Goal: Task Accomplishment & Management: Manage account settings

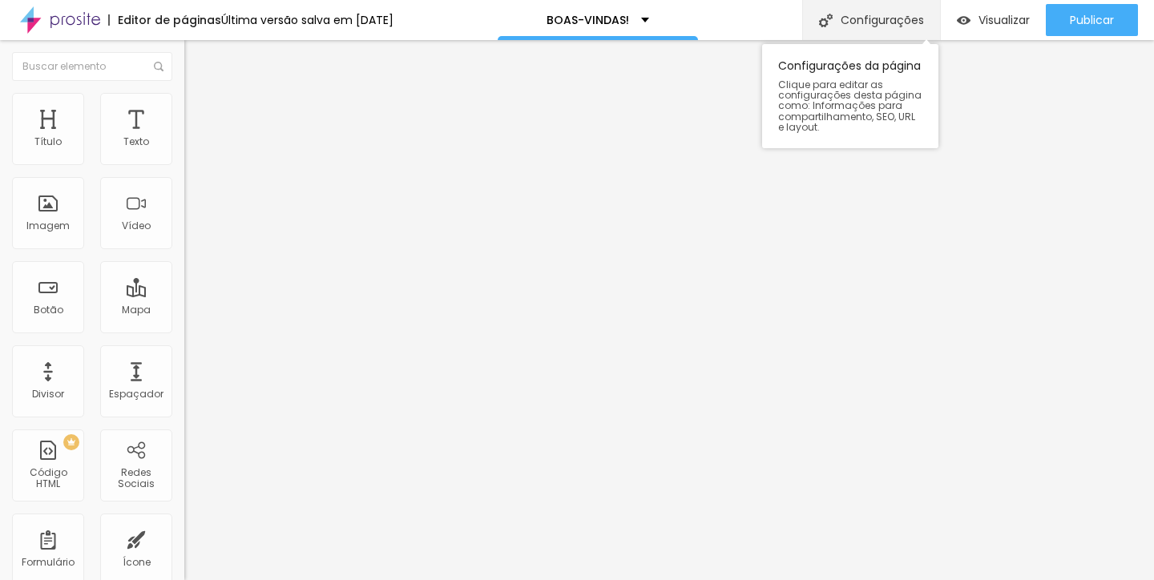
click at [909, 22] on div "Configurações" at bounding box center [872, 20] width 138 height 40
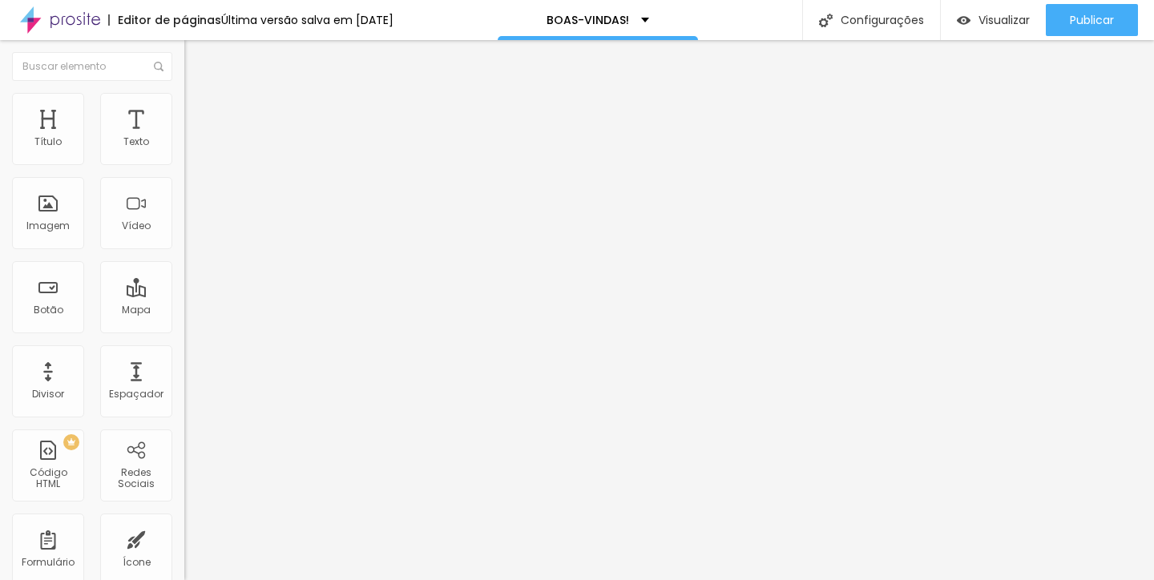
click at [184, 175] on span "Titulo 4" at bounding box center [205, 168] width 42 height 14
type input "30"
type input "28"
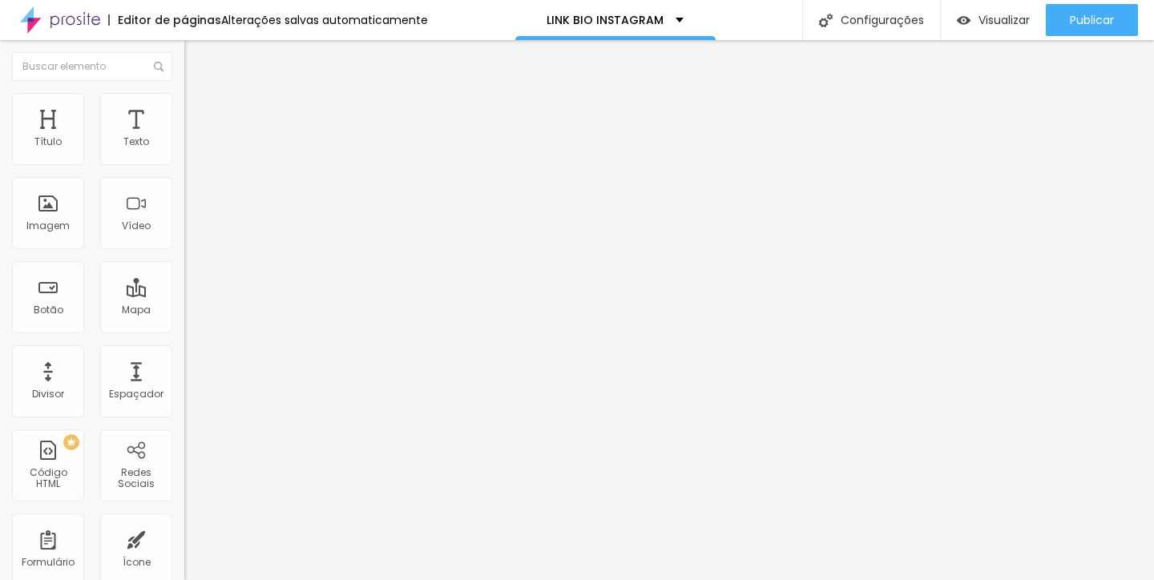
type input "28"
type input "25"
type input "24"
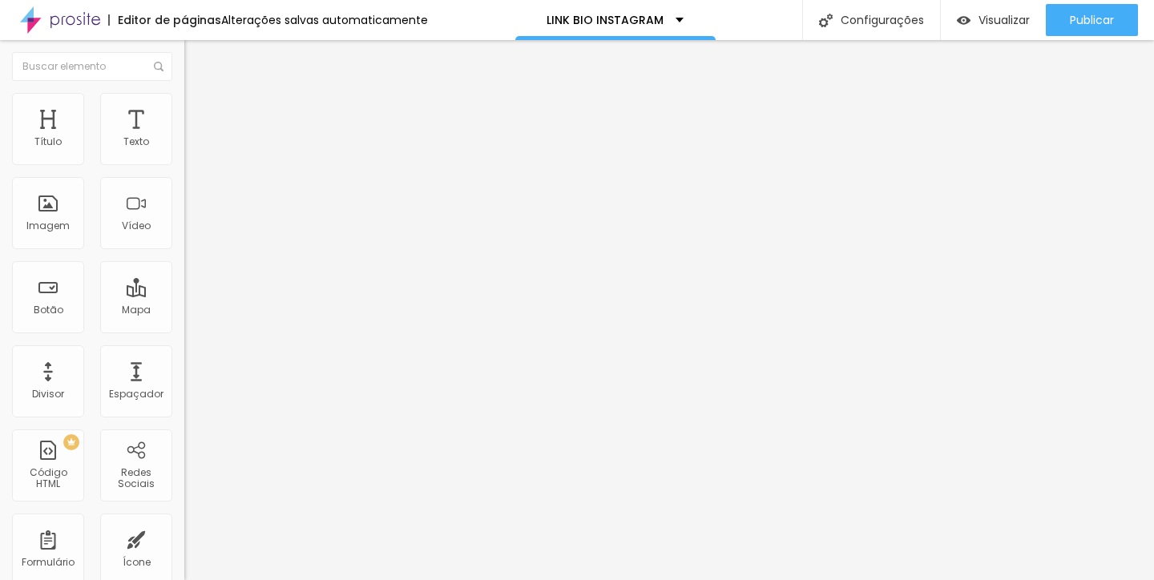
type input "23"
type input "22"
type input "23"
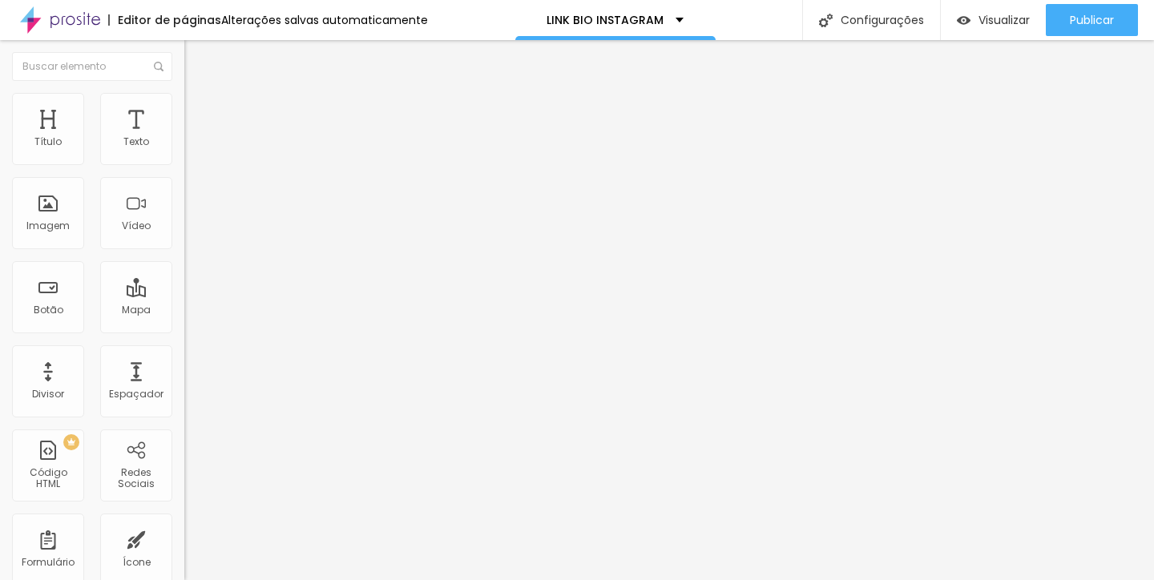
type input "23"
type input "24"
type input "25"
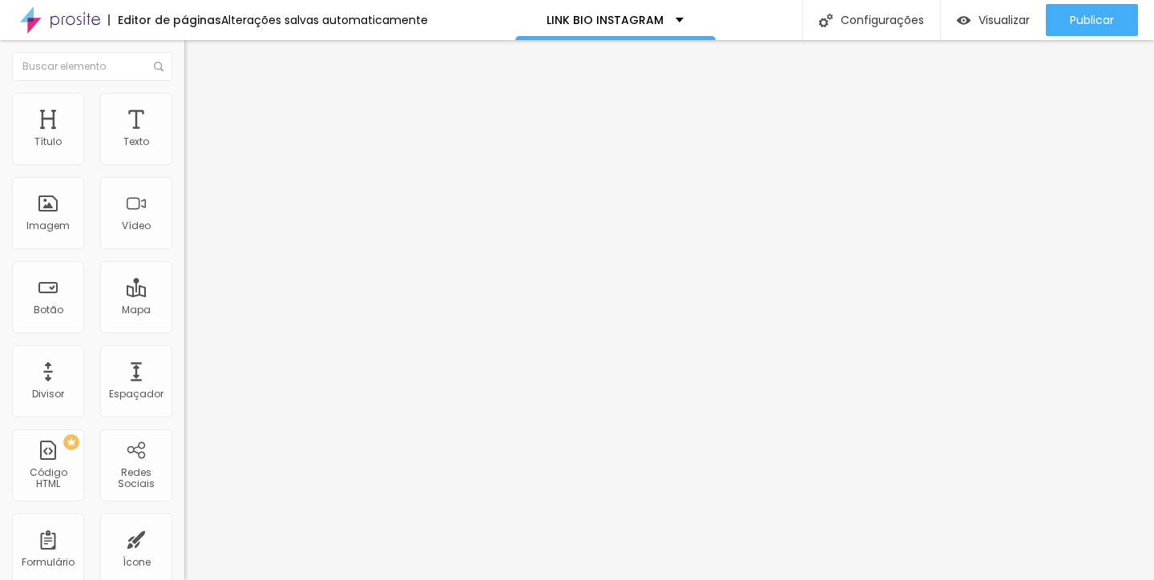
type input "26"
type input "27"
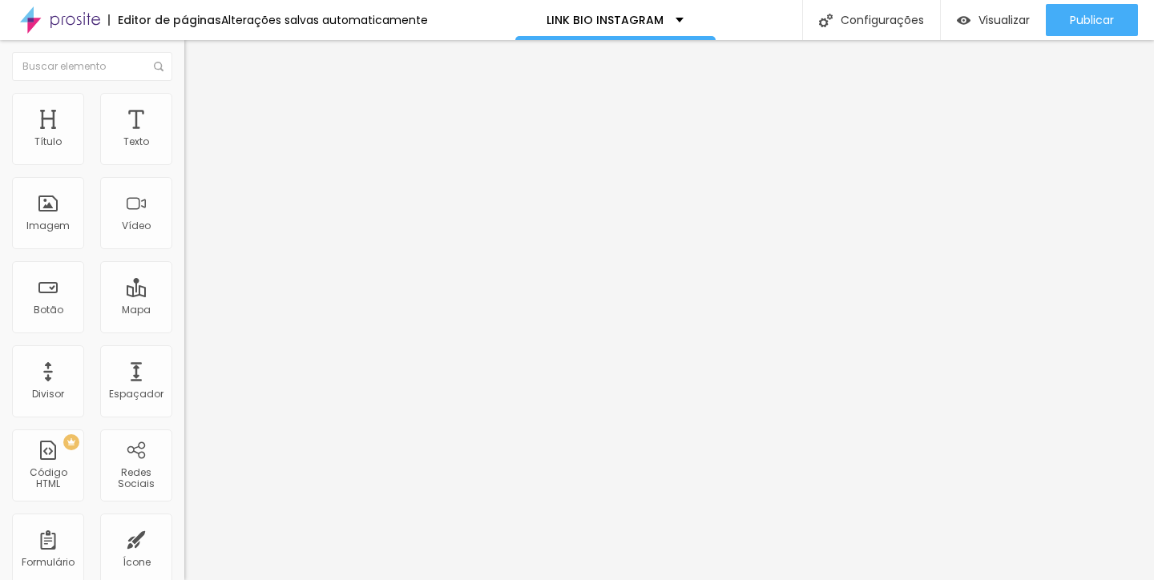
click at [184, 382] on input "range" at bounding box center [235, 388] width 103 height 13
click at [184, 138] on span "Trocar imagem" at bounding box center [227, 131] width 87 height 14
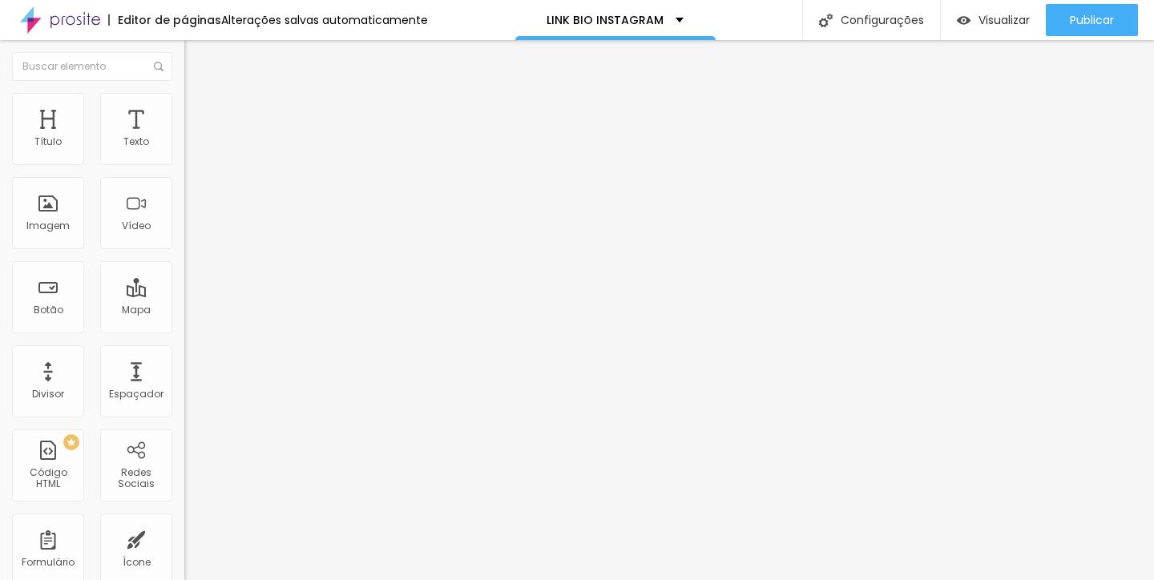
click at [184, 138] on span "Trocar imagem" at bounding box center [227, 131] width 87 height 14
click at [184, 151] on input "Contato" at bounding box center [280, 143] width 192 height 16
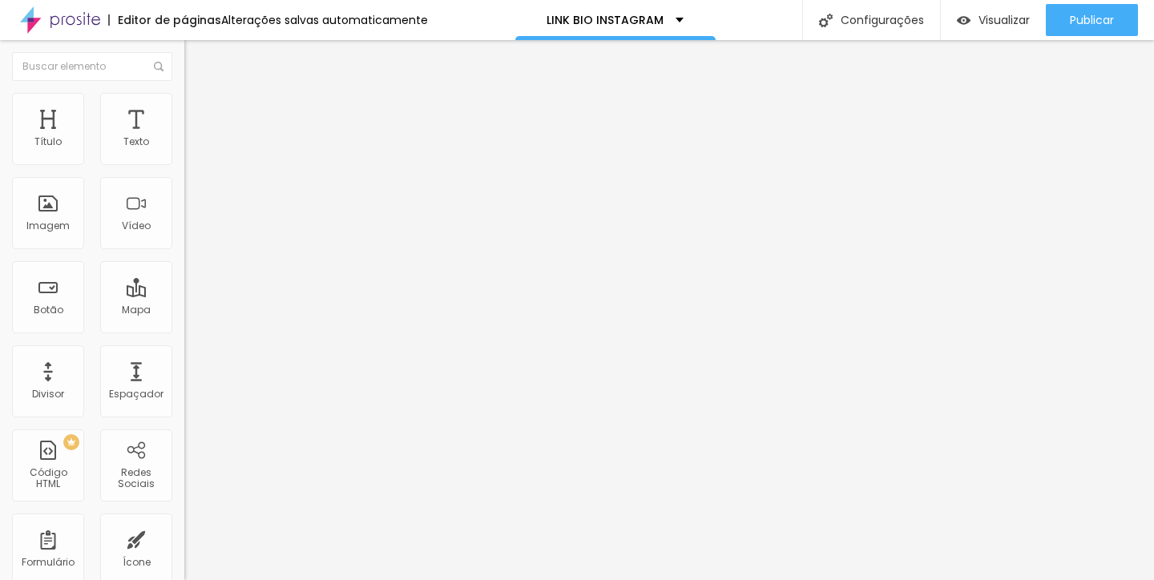
click at [184, 151] on input "Contato" at bounding box center [280, 143] width 192 height 16
type input "Solicitar proposta"
click at [184, 151] on input "Canal no Youtube" at bounding box center [280, 143] width 192 height 16
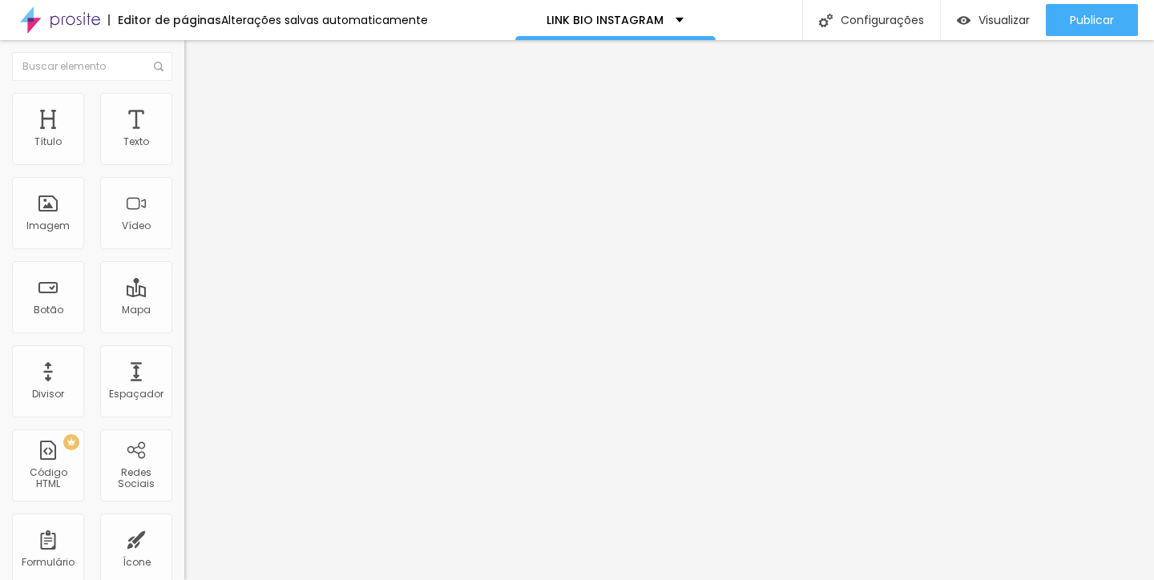
click at [184, 151] on input "Canal no Youtube" at bounding box center [280, 143] width 192 height 16
click at [184, 151] on input "Solicitar proposta" at bounding box center [280, 143] width 192 height 16
type input "Solicitar uma proposta"
click at [184, 151] on input "Canal no Youtube" at bounding box center [280, 143] width 192 height 16
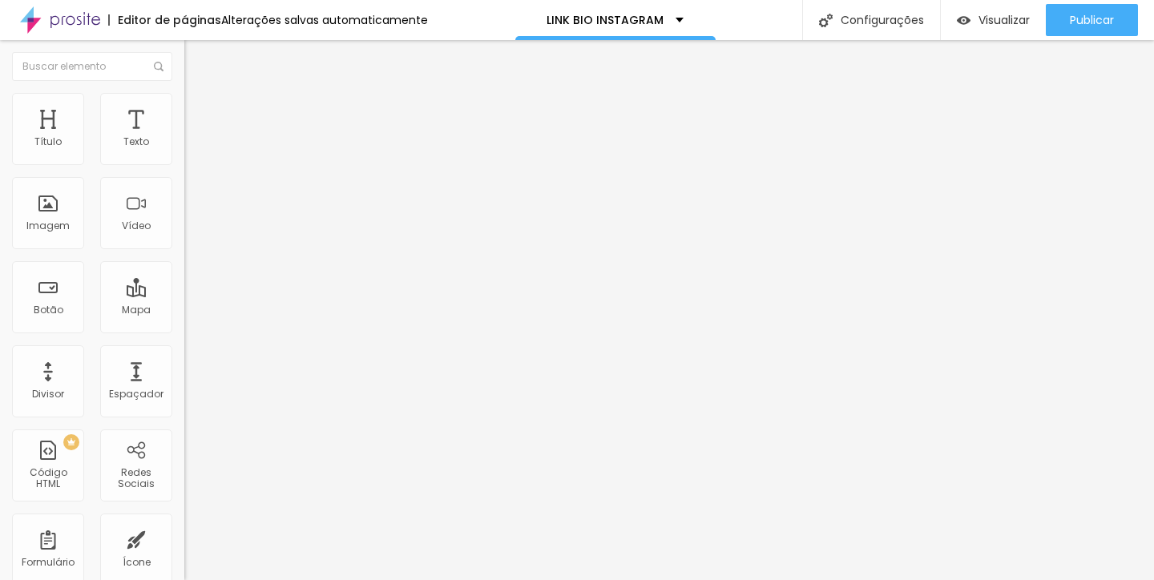
click at [184, 151] on input "Canal no Youtube" at bounding box center [280, 143] width 192 height 16
type input "t"
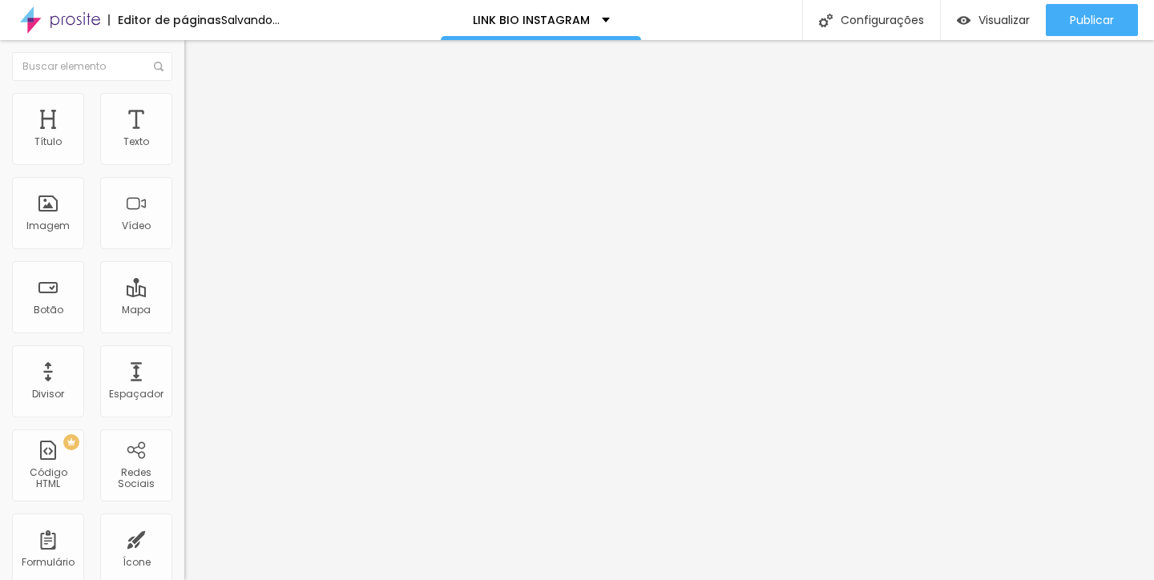
type input "atendimento no WhatsApp"
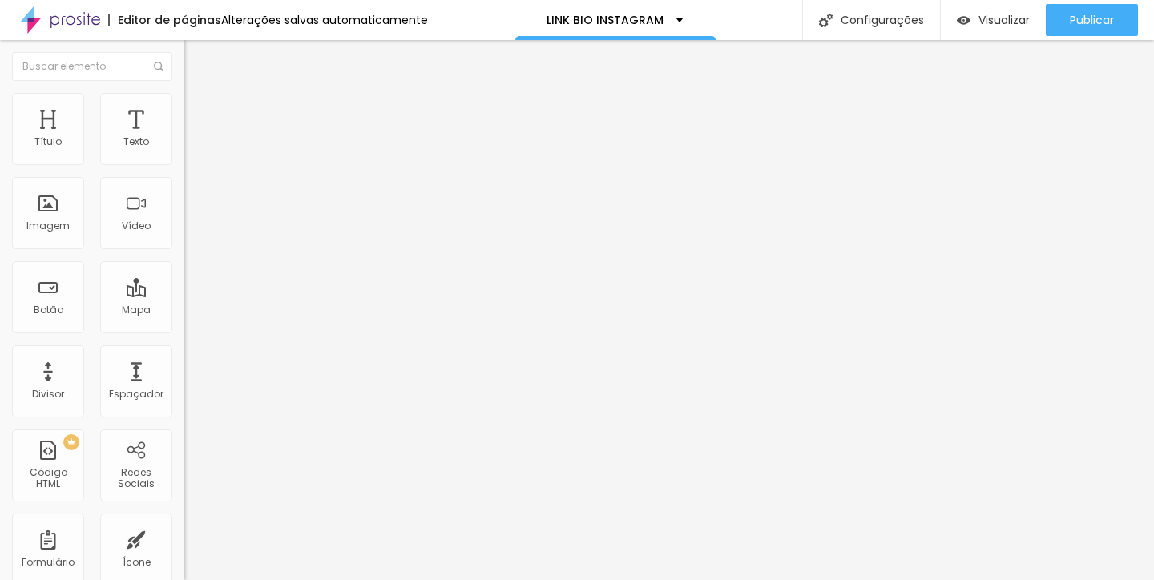
click at [184, 151] on input "últimos trabalhos" at bounding box center [280, 143] width 192 height 16
type input "ver site"
click at [199, 111] on span "Estilo" at bounding box center [211, 104] width 25 height 14
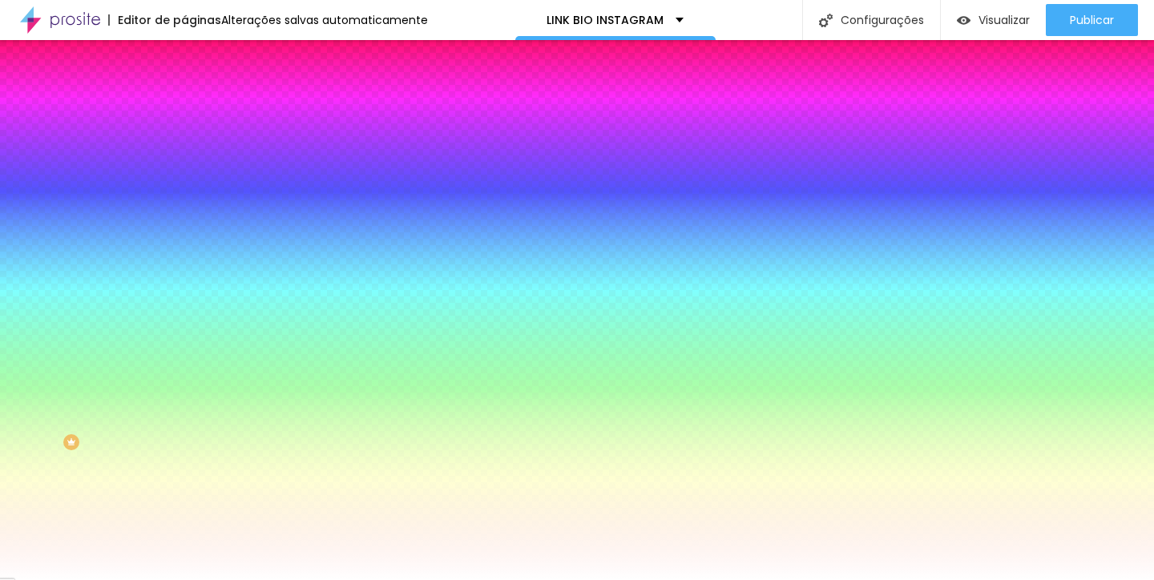
click at [199, 113] on span "Avançado" at bounding box center [225, 120] width 53 height 14
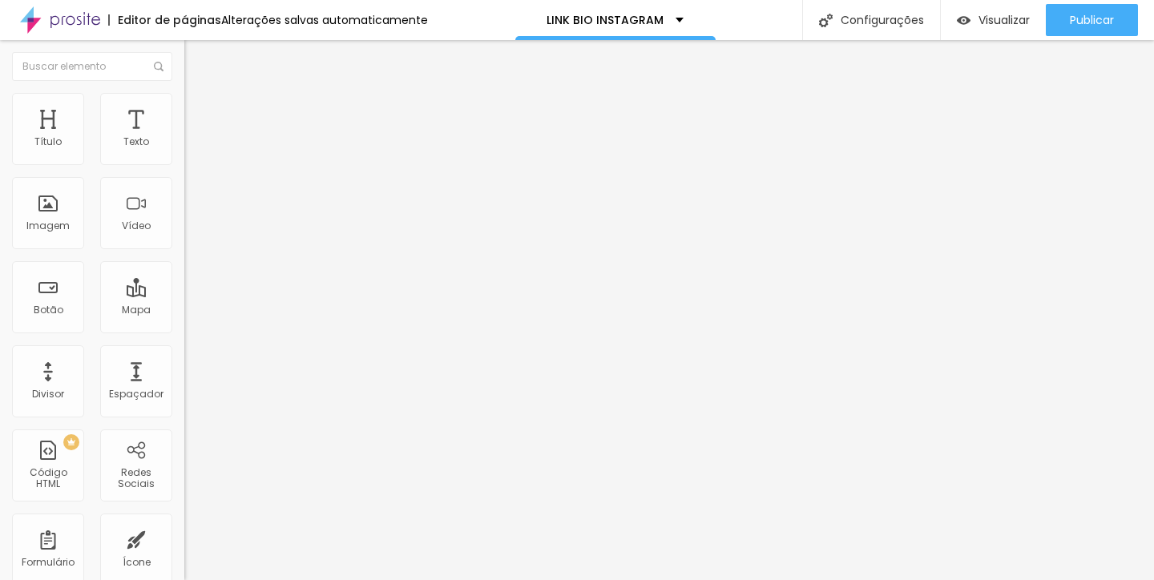
click at [184, 113] on ul "Conteúdo Estilo Avançado" at bounding box center [276, 101] width 184 height 48
click at [199, 111] on span "Estilo" at bounding box center [211, 104] width 25 height 14
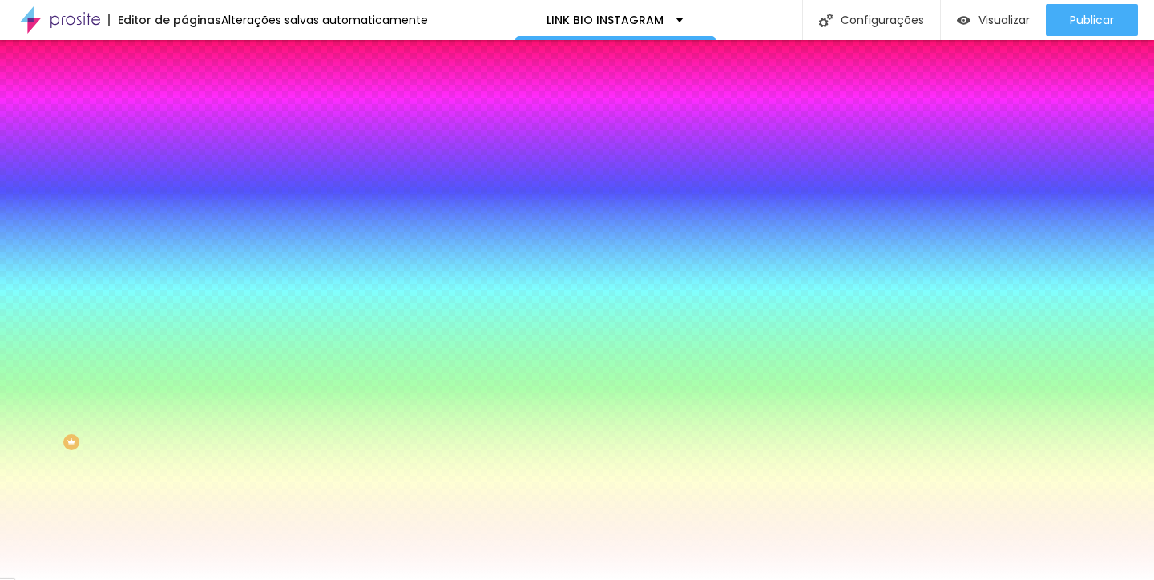
click at [184, 93] on li "Conteúdo" at bounding box center [276, 85] width 184 height 16
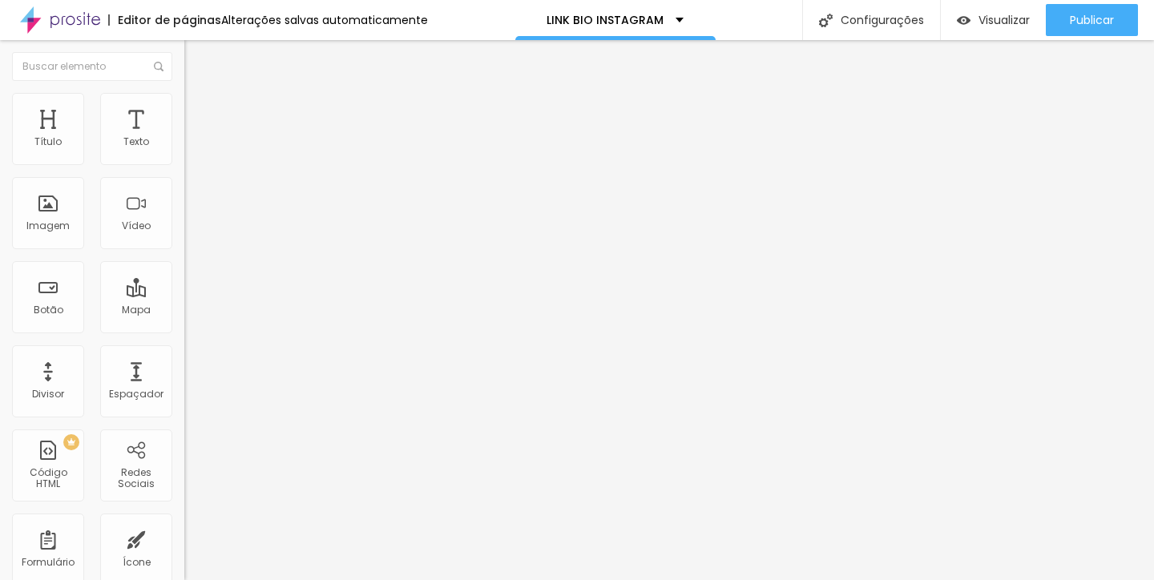
click at [184, 105] on li "Estilo" at bounding box center [276, 101] width 184 height 16
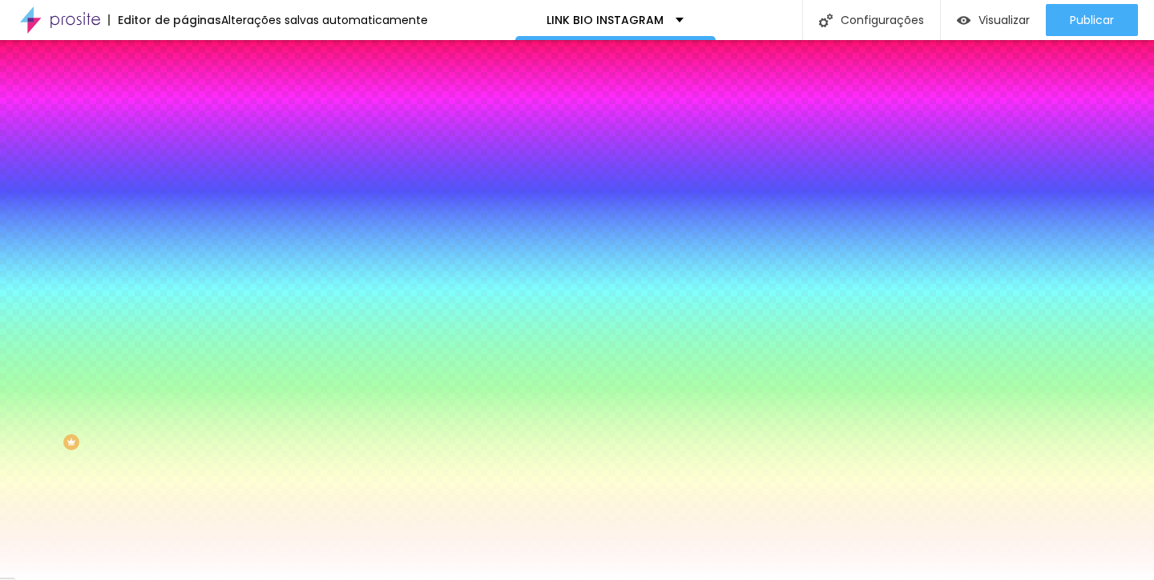
click at [184, 156] on input "#FFFFFF" at bounding box center [280, 161] width 192 height 16
paste input "4C2C1E"
type input "#4C2C1E"
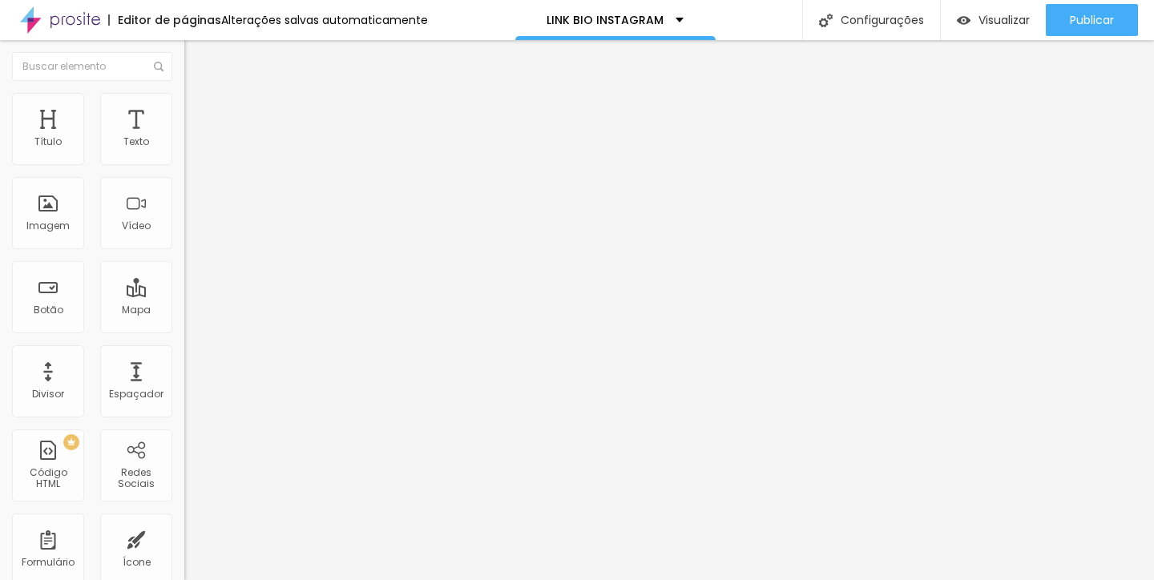
click at [184, 111] on ul "Conteúdo Estilo Avançado" at bounding box center [276, 101] width 184 height 48
click at [199, 111] on span "Estilo" at bounding box center [211, 104] width 25 height 14
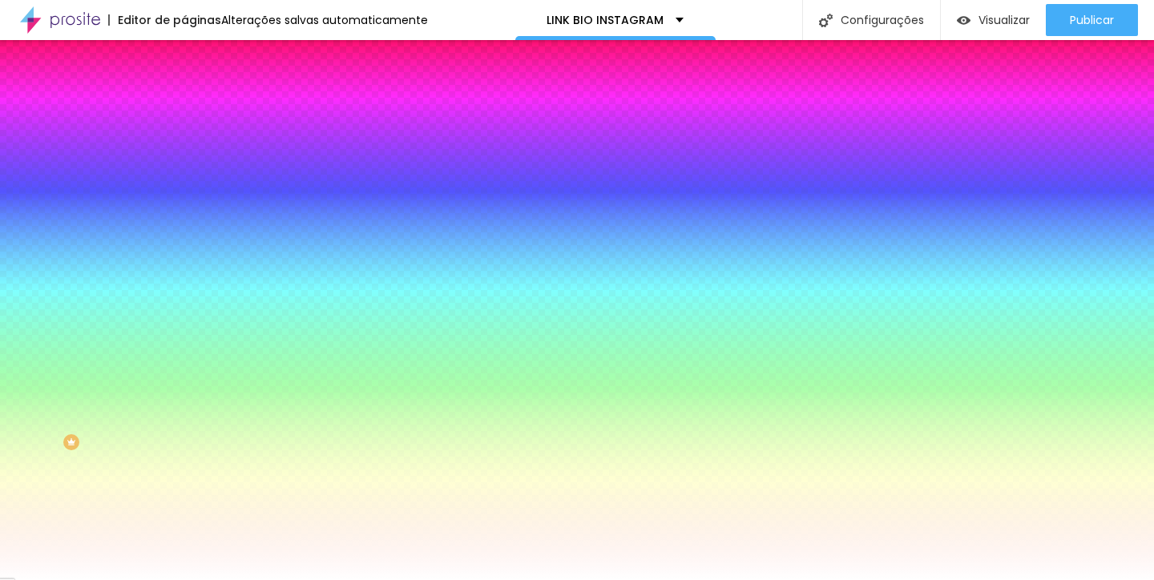
click at [184, 163] on input "#FFFFFF" at bounding box center [280, 161] width 192 height 16
paste input "4C2C1E"
type input "#4C2C1E"
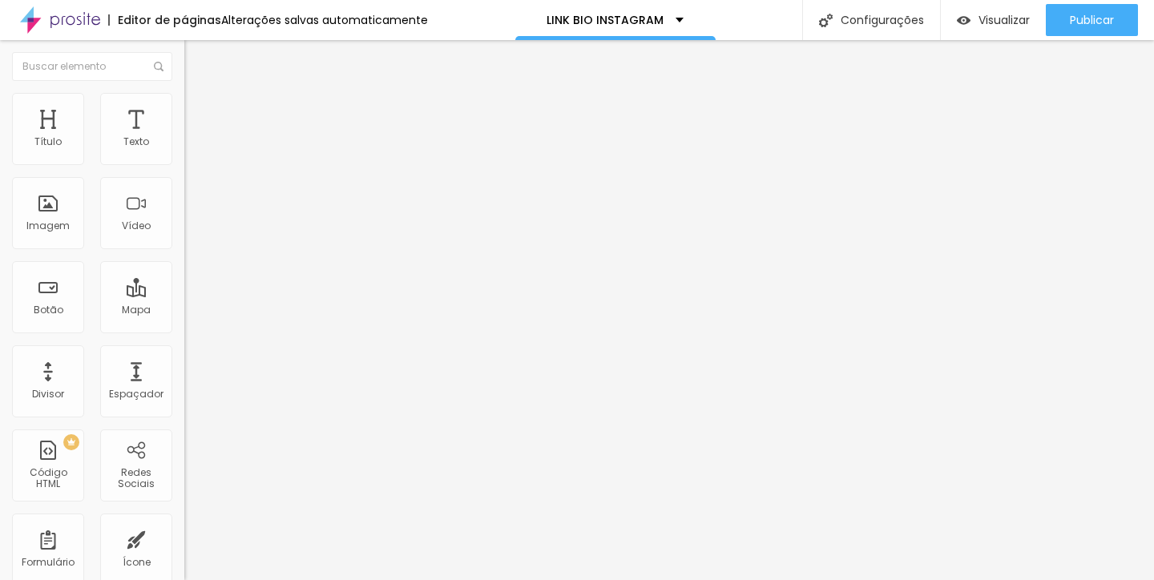
click at [184, 107] on li "Estilo" at bounding box center [276, 101] width 184 height 16
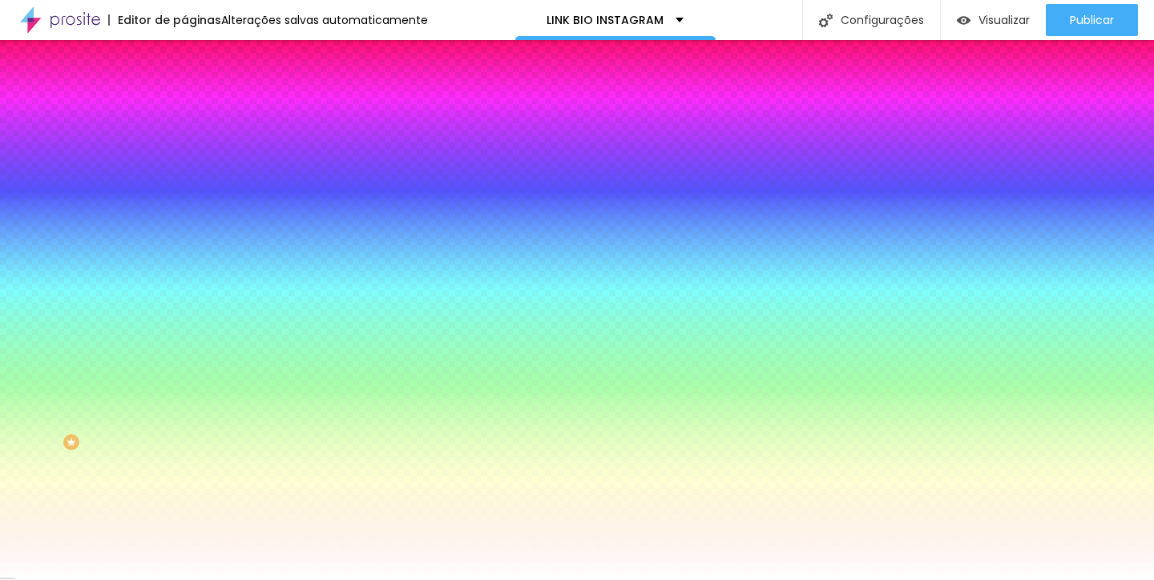
click at [184, 166] on input "#FFFFFF" at bounding box center [280, 161] width 192 height 16
paste input "4C2C1E"
type input "#4C2C1E"
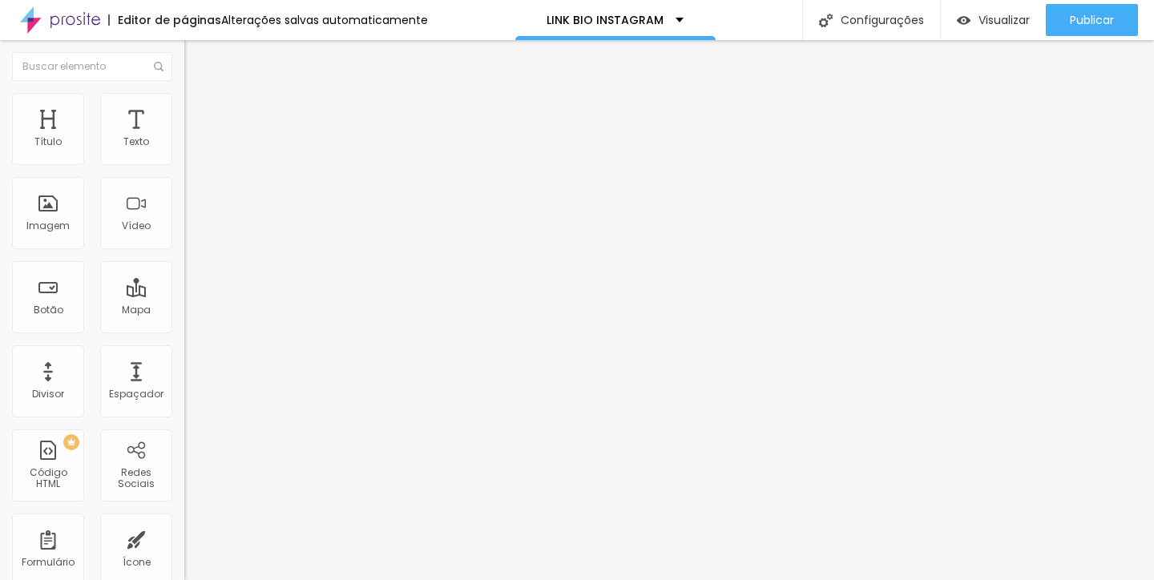
click at [184, 138] on span "Trocar imagem" at bounding box center [227, 131] width 87 height 14
click at [196, 63] on img "button" at bounding box center [202, 58] width 13 height 13
click at [191, 149] on icon "button" at bounding box center [196, 145] width 10 height 10
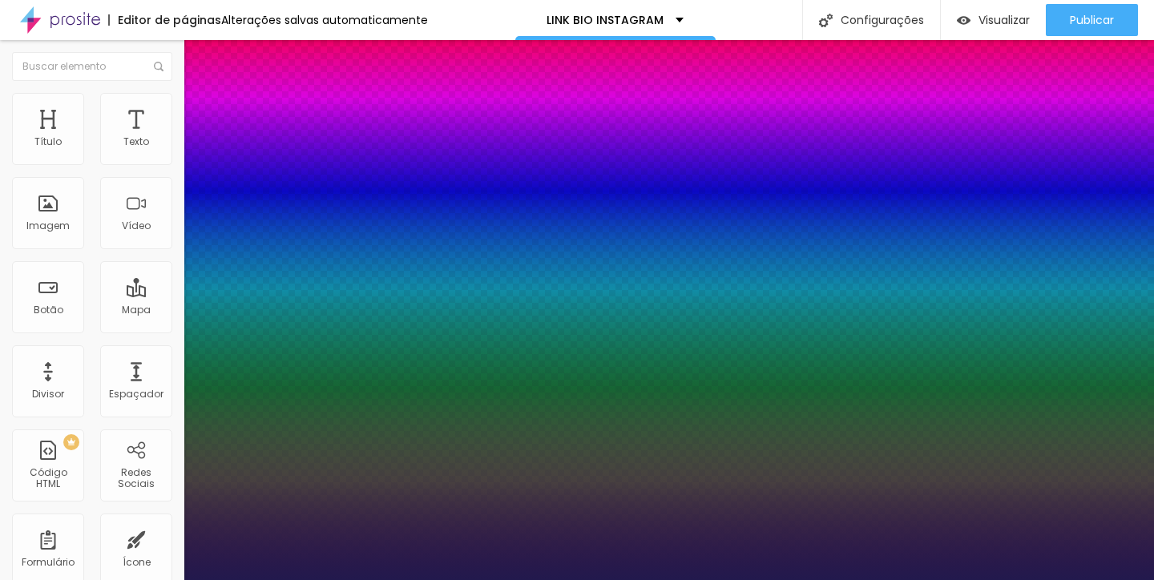
type input "28"
type input "1"
type input "29"
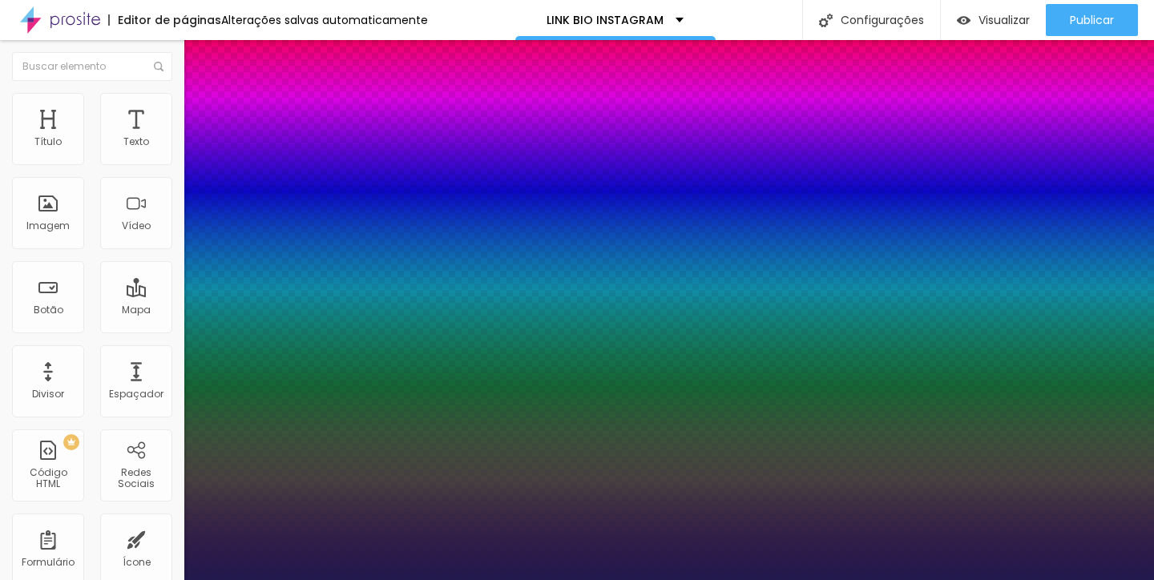
type input "1"
type input "31"
type input "1"
type input "32"
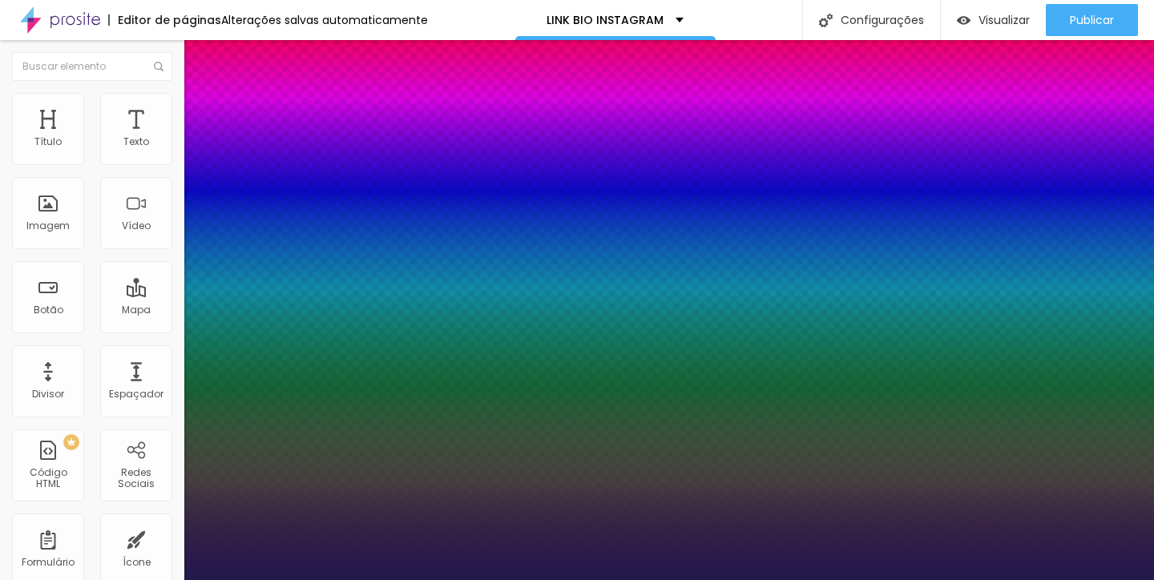
type input "32"
type input "1"
type input "34"
type input "1"
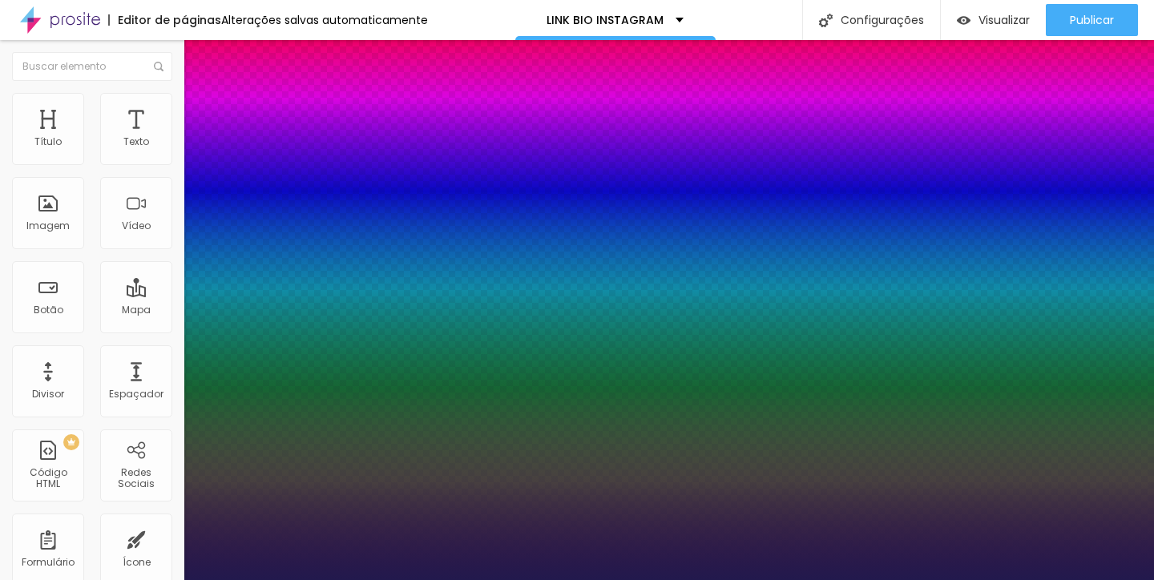
type input "37"
type input "1"
type input "38"
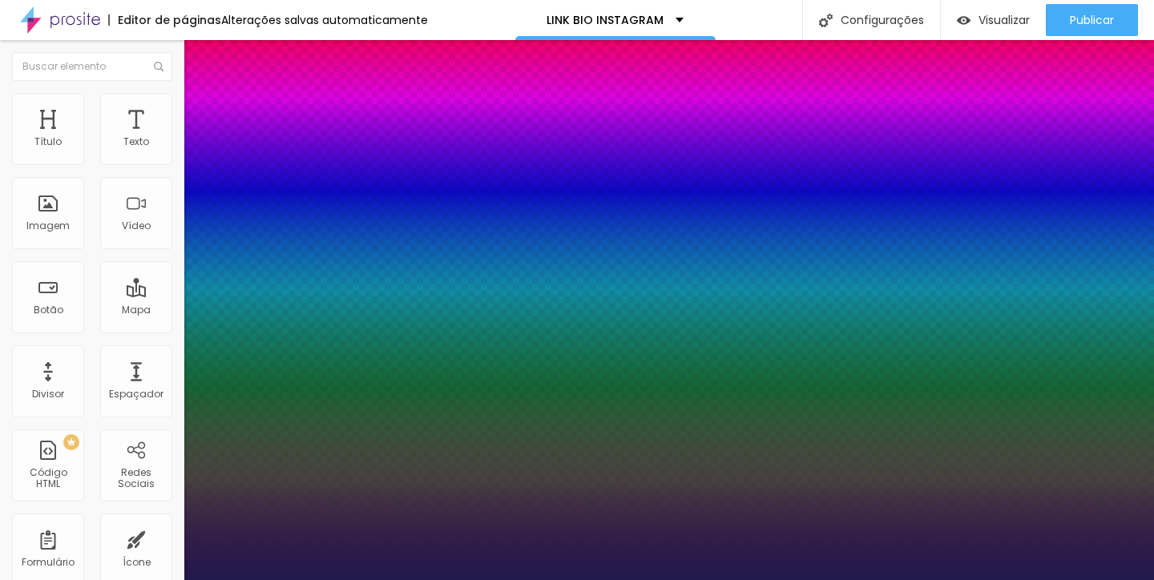
type input "1"
type input "39"
type input "1"
type input "42"
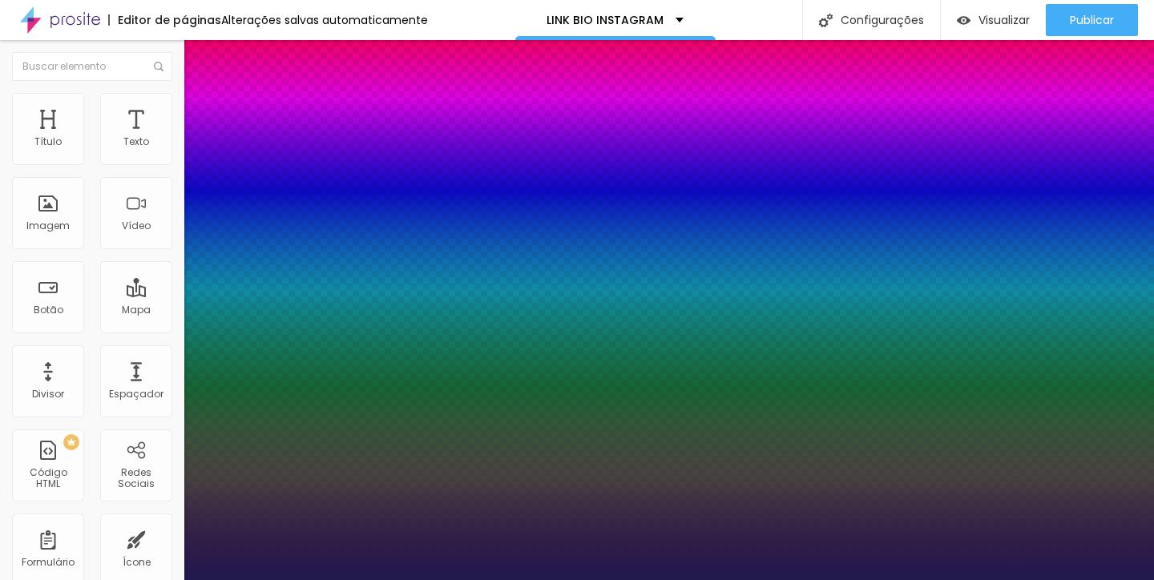
type input "42"
type input "1"
type input "43"
type input "1"
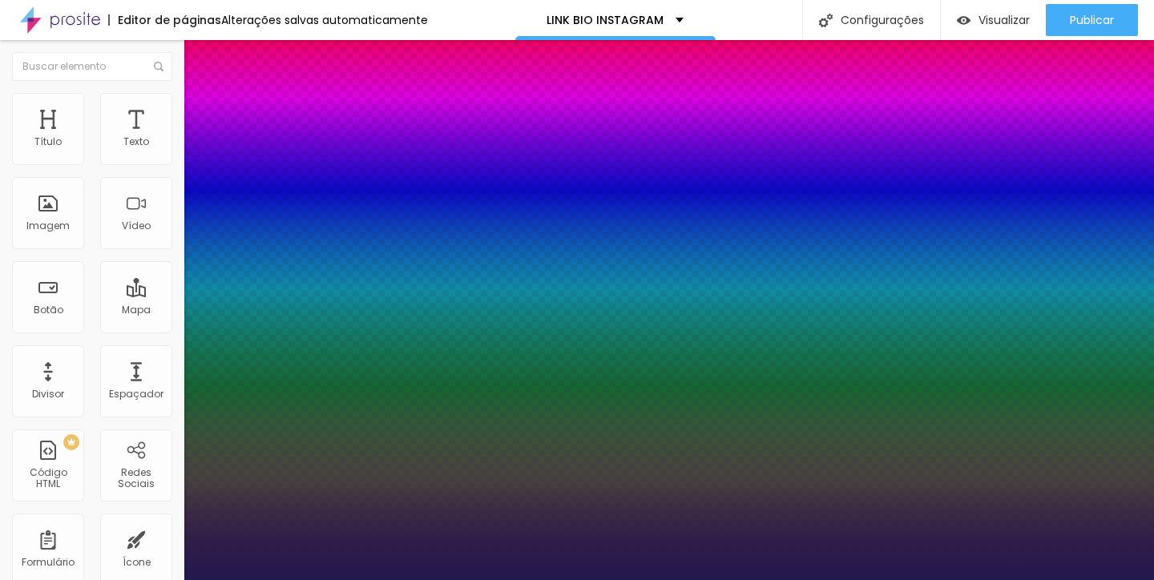
type input "45"
type input "1"
type input "46"
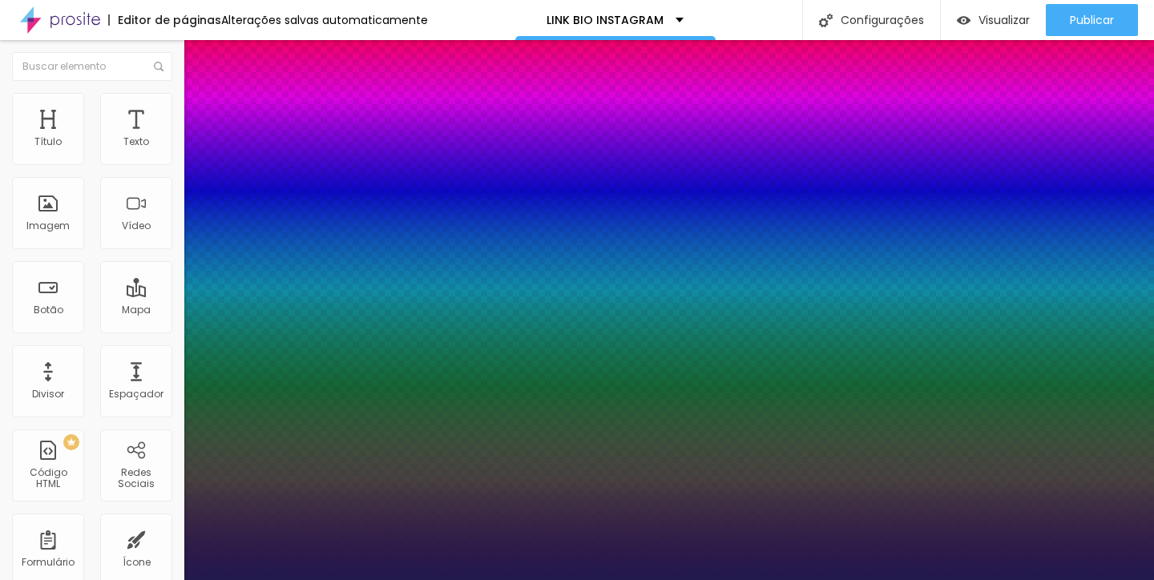
type input "1"
type input "45"
type input "1"
type input "44"
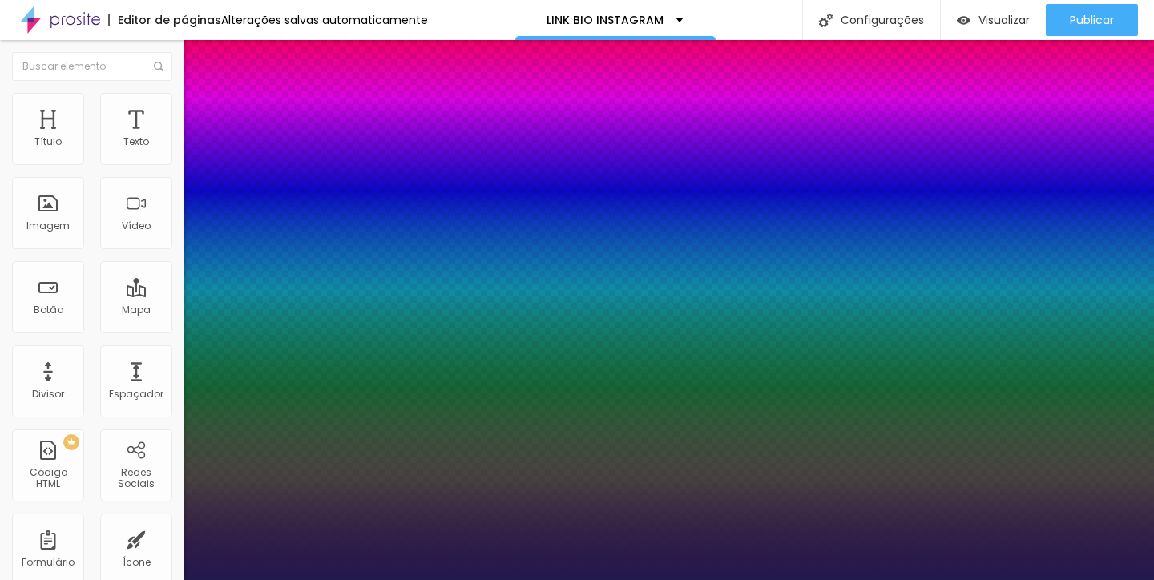
type input "44"
type input "1"
type input "43"
type input "1"
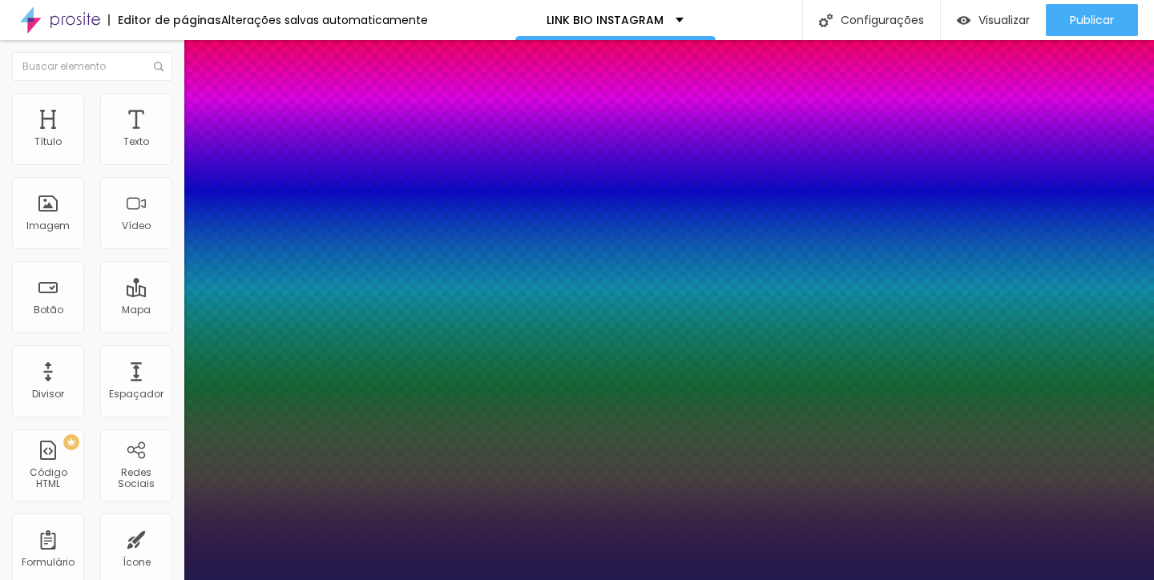
type input "42"
type input "1"
type input "41"
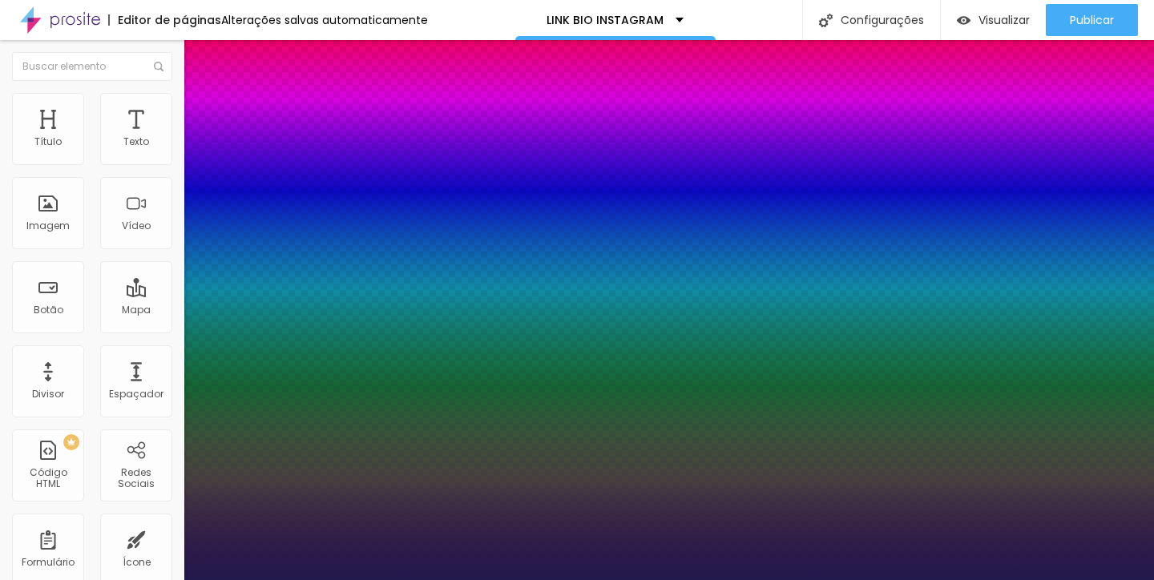
type input "1"
type input "40"
type input "1"
type input "39"
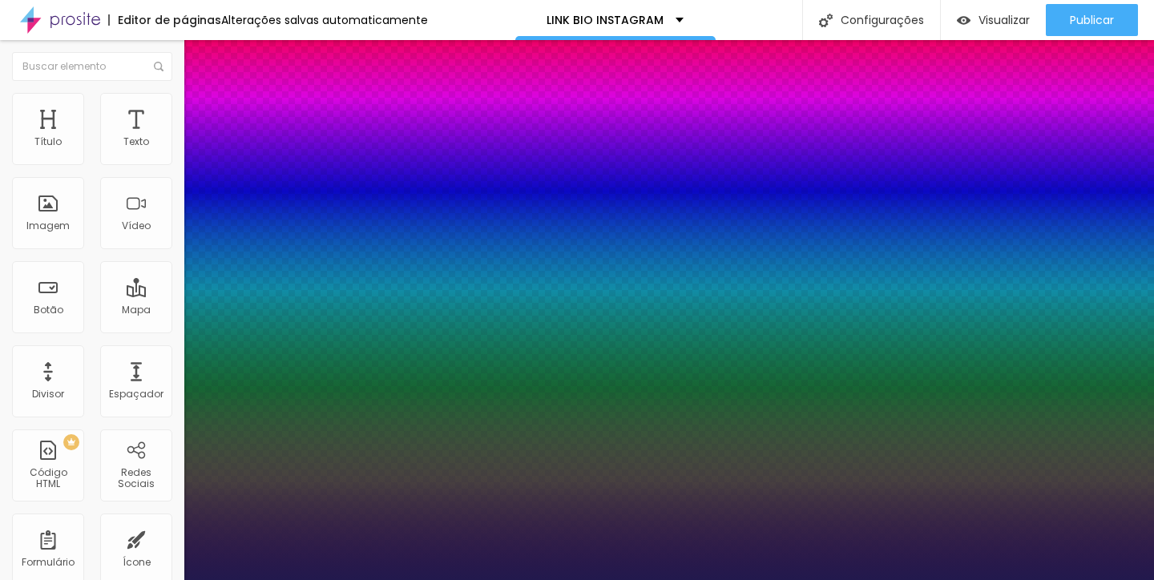
type input "39"
type input "1"
type input "38"
type input "1"
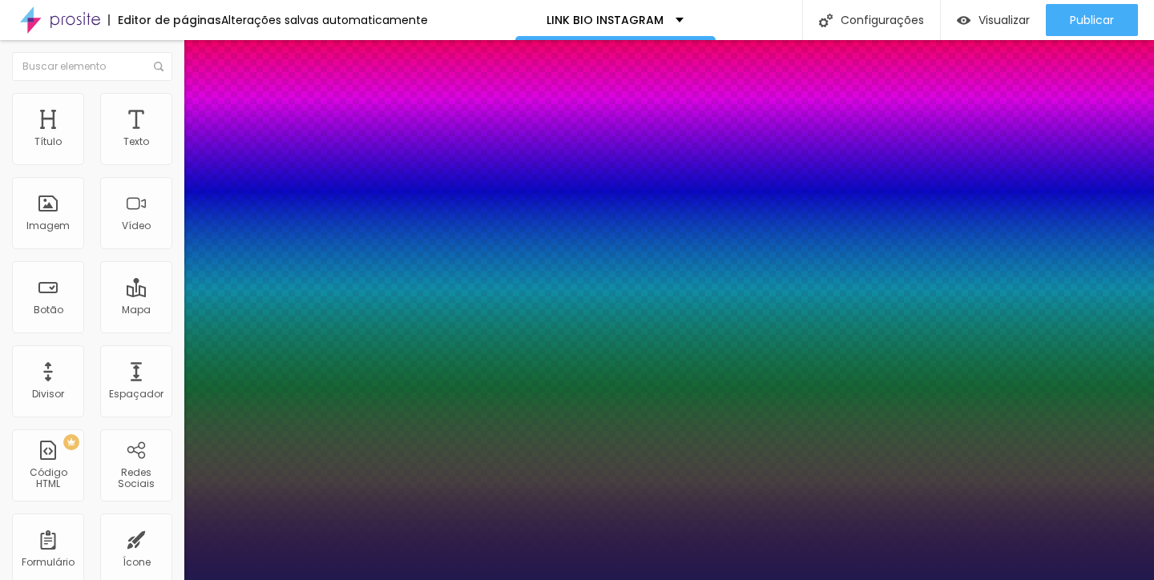
type input "37"
type input "1"
type input "36"
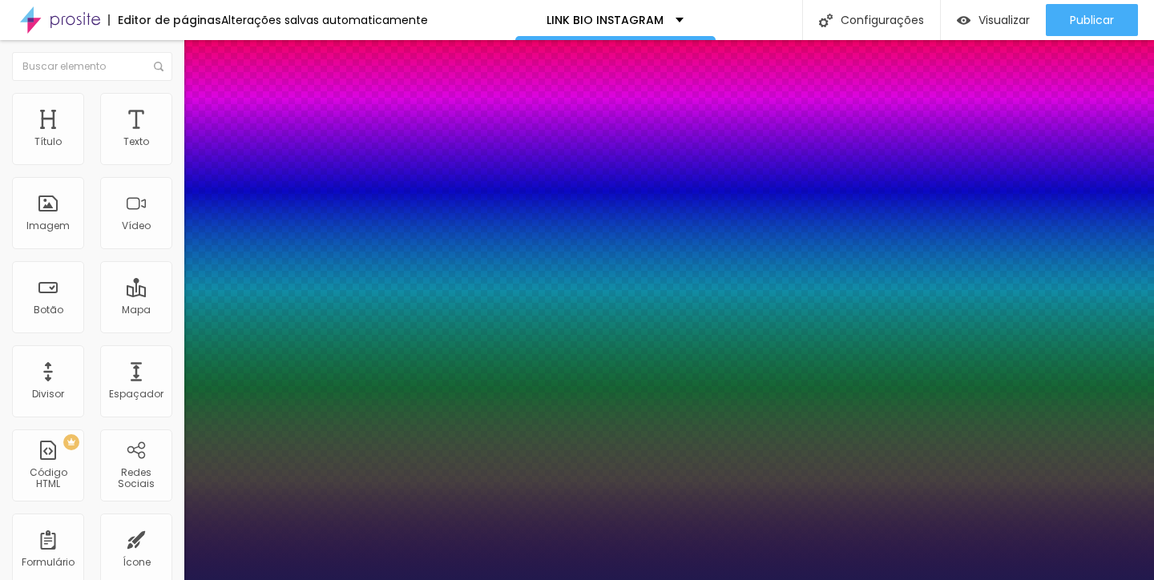
type input "1"
type input "35"
type input "1"
type input "34"
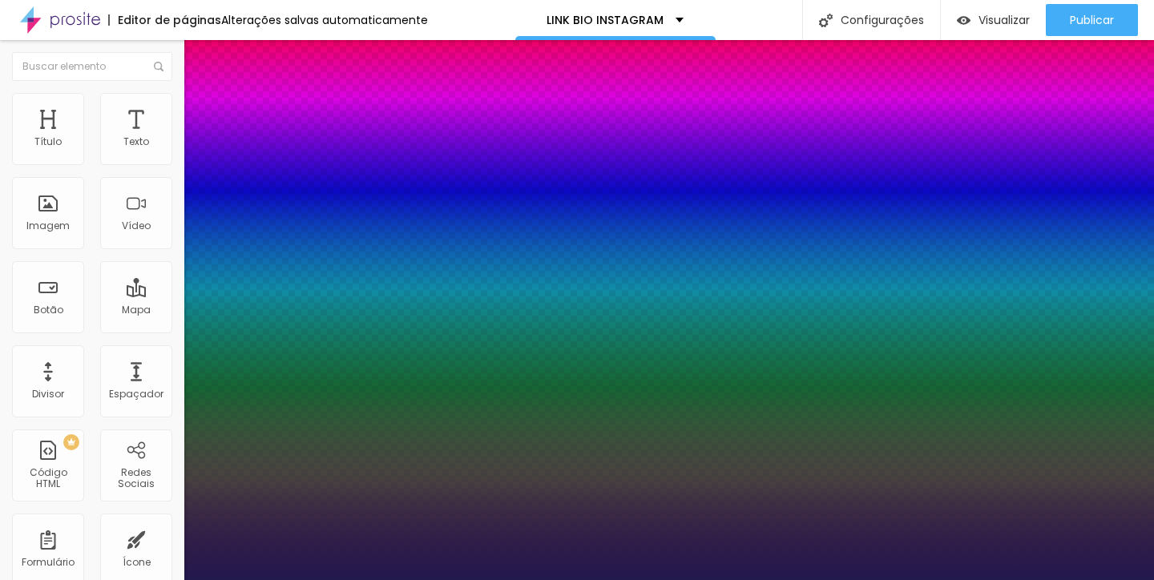
type input "34"
type input "1"
type input "33"
type input "1"
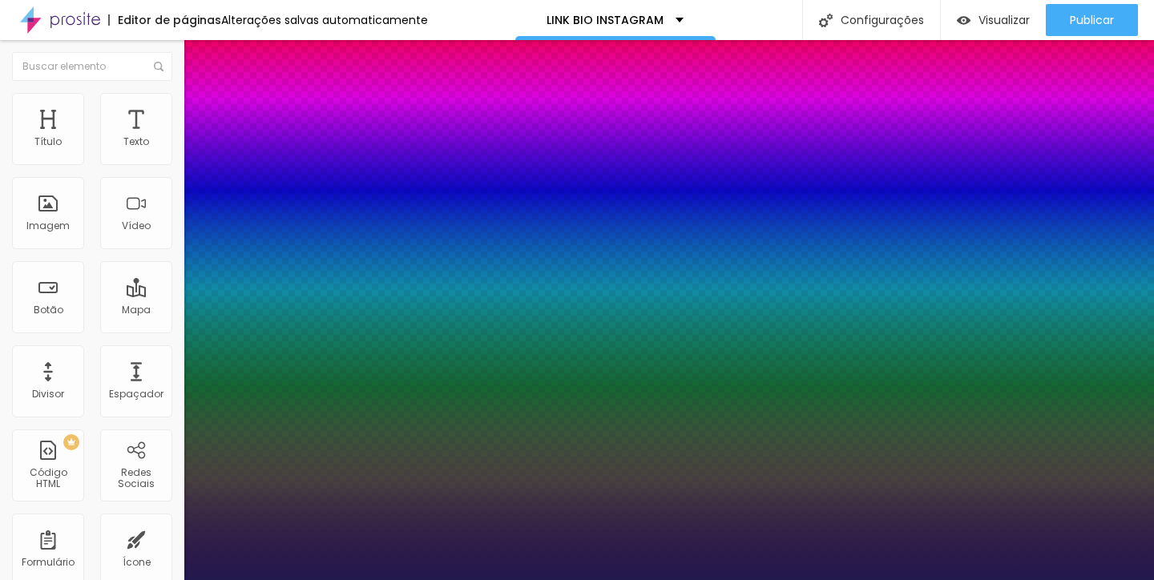
type input "32"
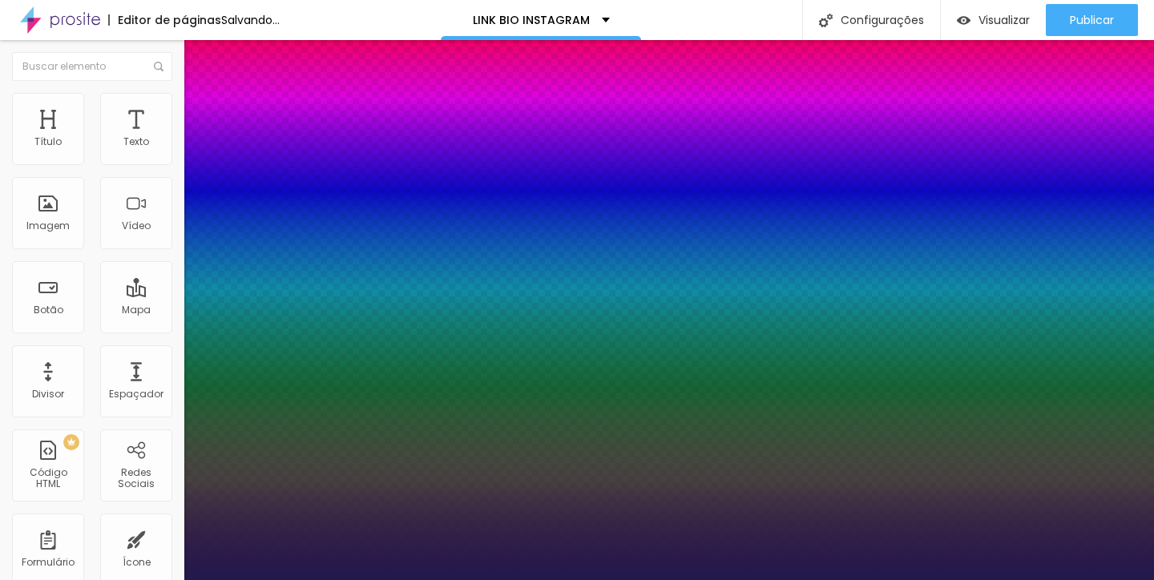
type input "1"
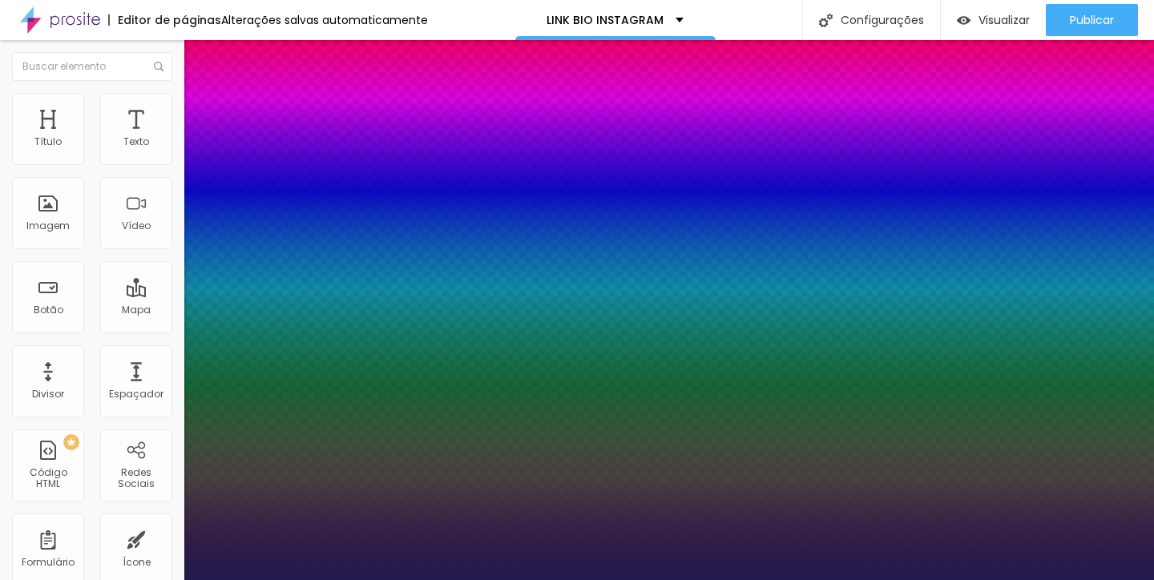
type input "32"
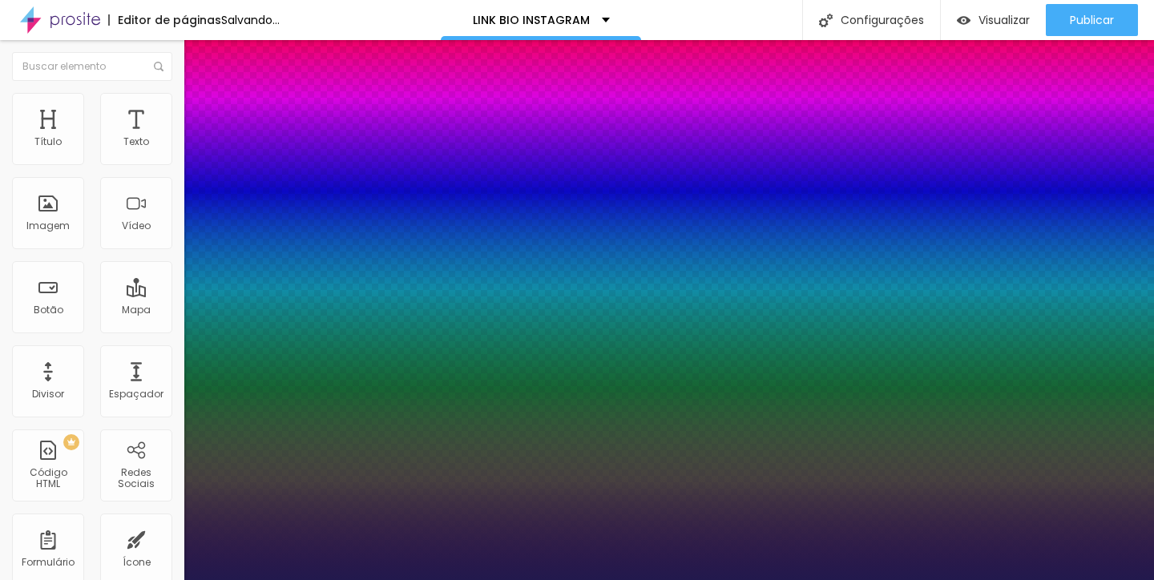
type input "1"
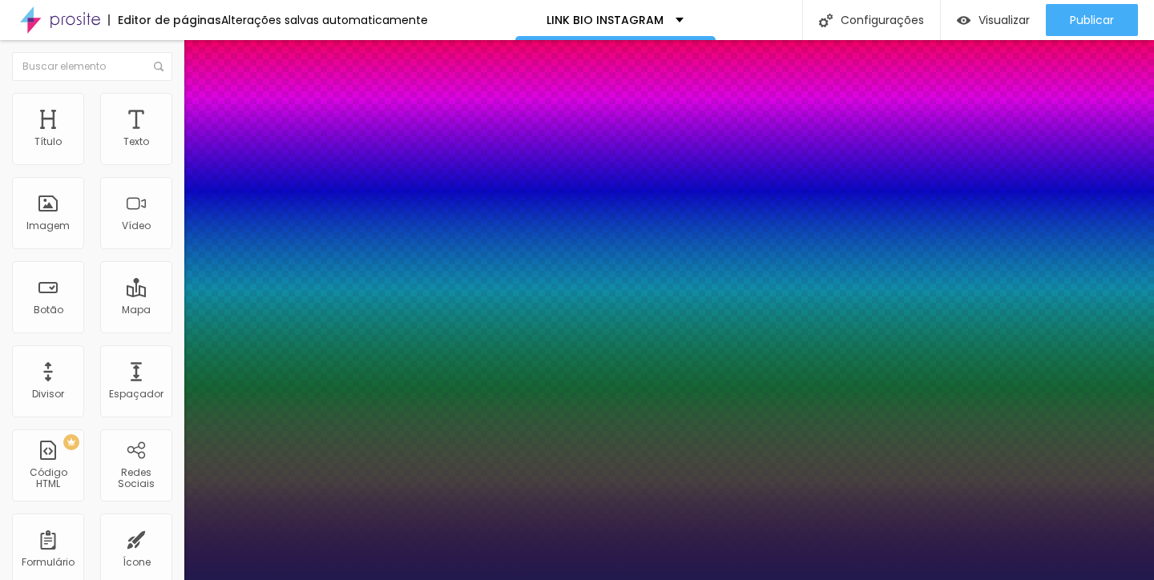
drag, startPoint x: 362, startPoint y: 223, endPoint x: 716, endPoint y: 362, distance: 380.8
click at [716, 362] on body "Editor de páginas Alterações salvas automaticamente LINK BIO INSTAGRAM Configur…" at bounding box center [577, 290] width 1154 height 580
click at [716, 580] on div at bounding box center [577, 580] width 1154 height 0
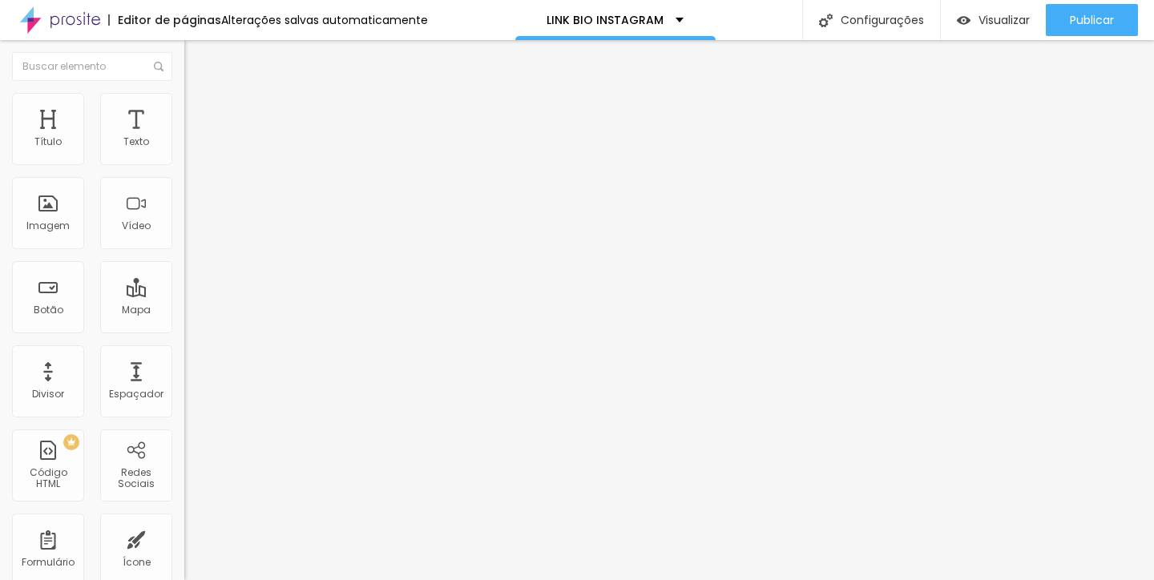
click at [184, 154] on button "button" at bounding box center [195, 145] width 22 height 17
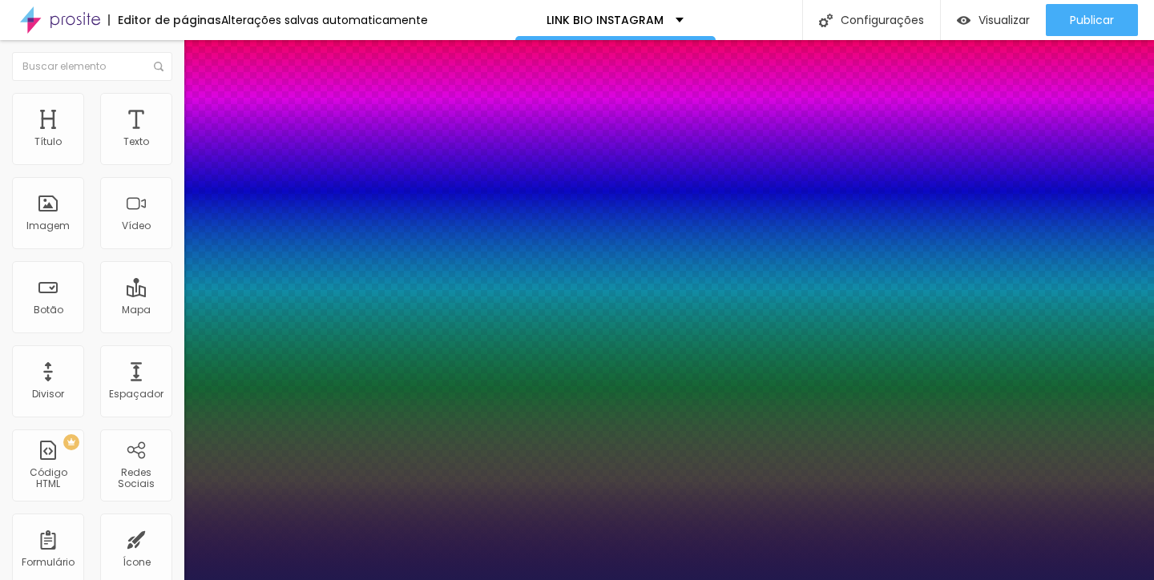
type input "1"
click at [963, 580] on div at bounding box center [577, 580] width 1154 height 0
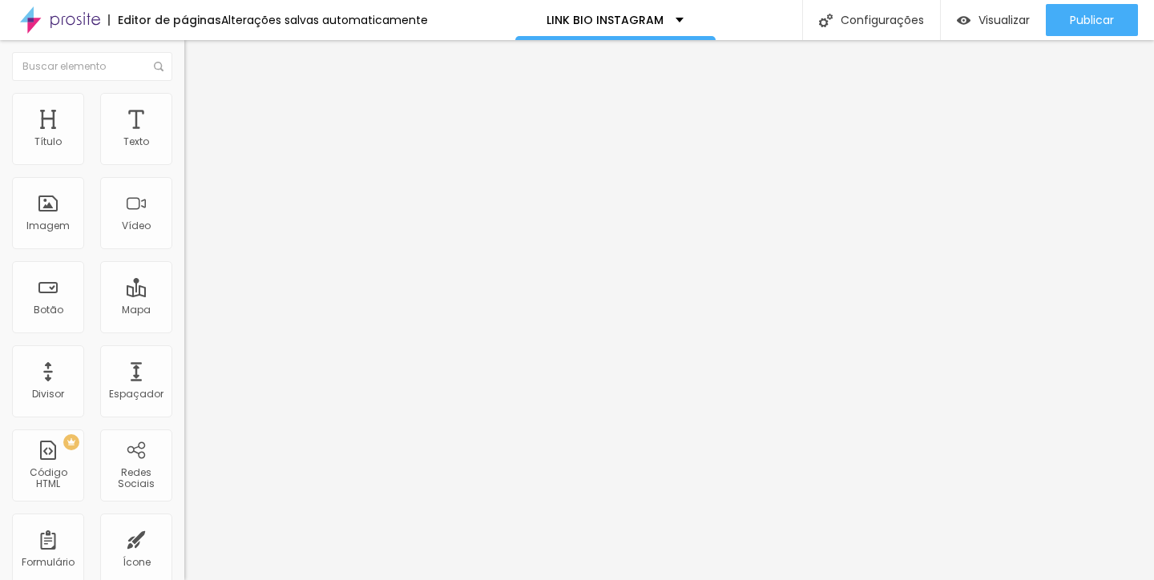
click at [184, 330] on input "https://" at bounding box center [280, 322] width 192 height 16
paste input "my.forms.app/carolinetudesco/solicitacaodeproposta"
type input "https://my.forms.app/carolinetudesco/solicitacaodeproposta"
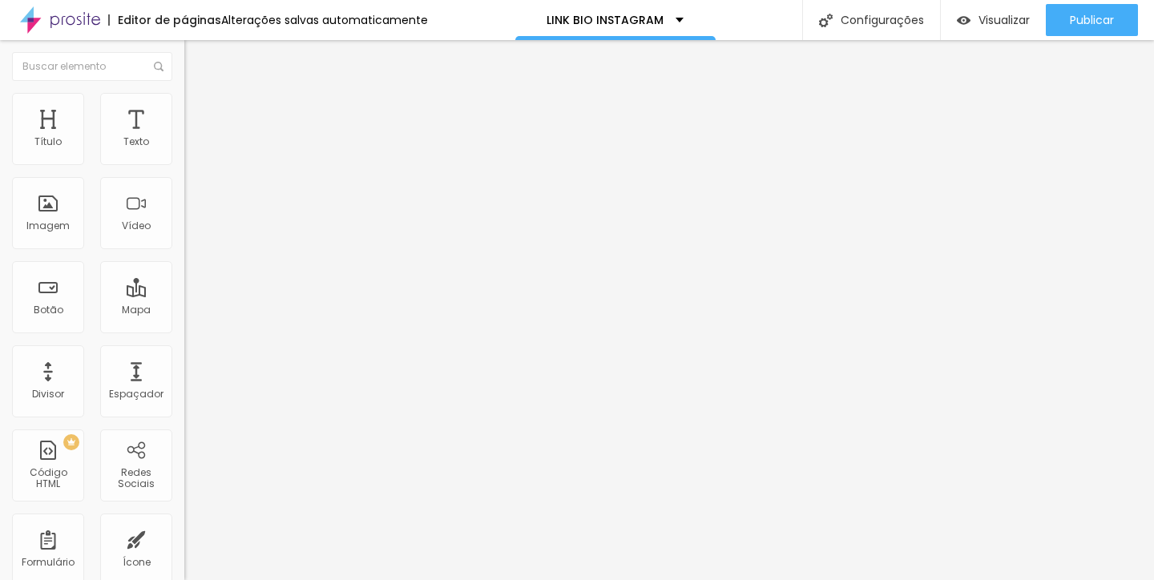
click at [184, 328] on input "https://" at bounding box center [280, 322] width 192 height 16
paste input "api.whatsapp.com/send?1=pt_BR&phone=5522998229849"
type input "https://api.whatsapp.com/send?1=pt_BR&phone=5522998229849"
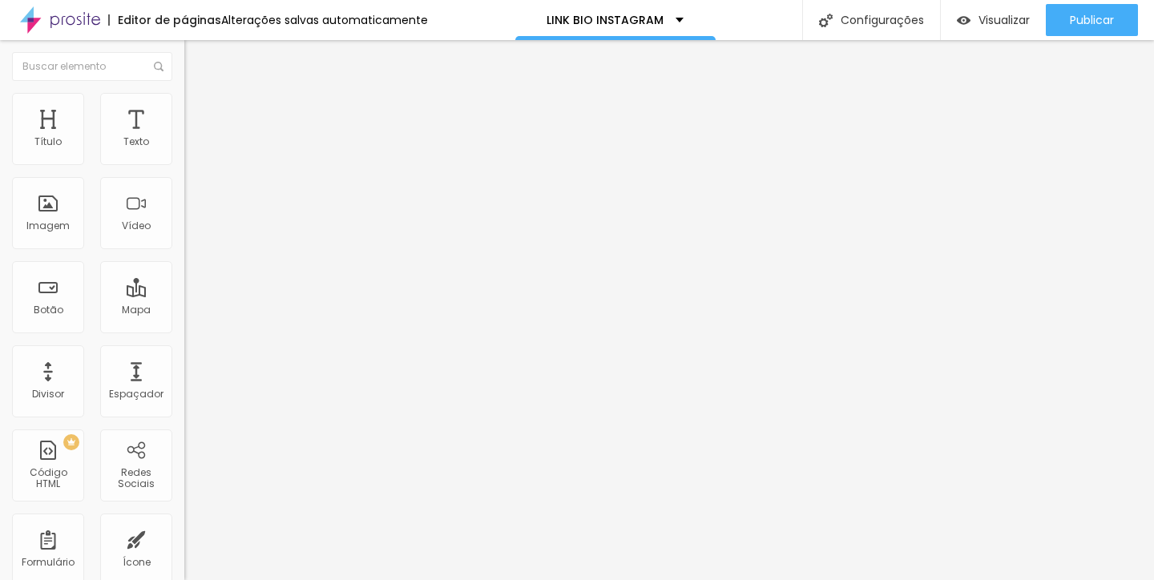
click at [184, 330] on input "https://" at bounding box center [280, 322] width 192 height 16
paste input "www.carolinetudesco.com.br"
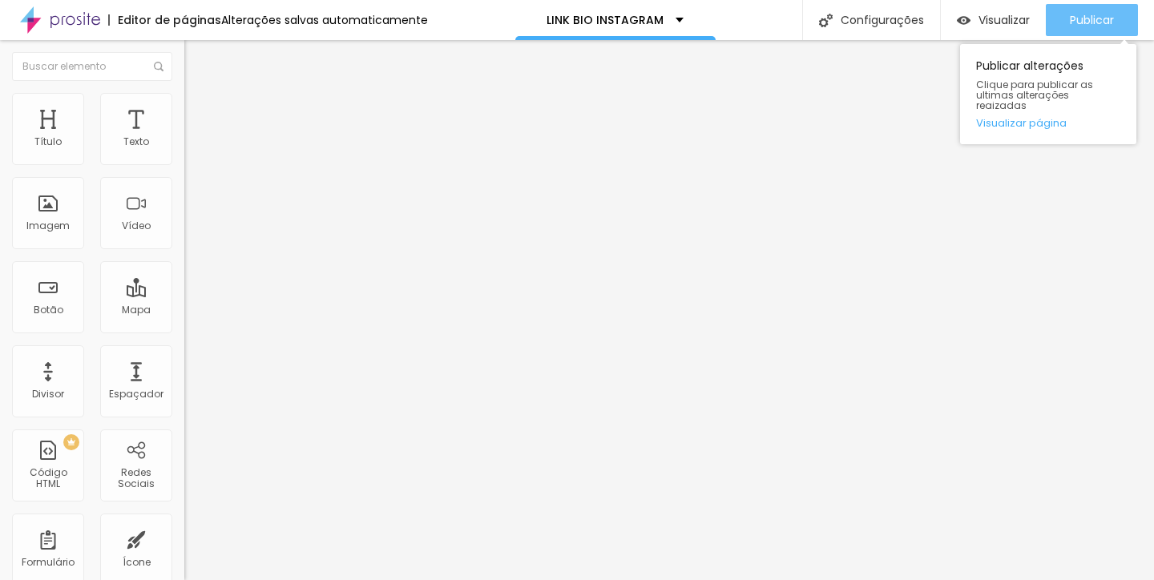
type input "https://www.carolinetudesco.com.br"
click at [1082, 26] on span "Publicar" at bounding box center [1092, 20] width 44 height 13
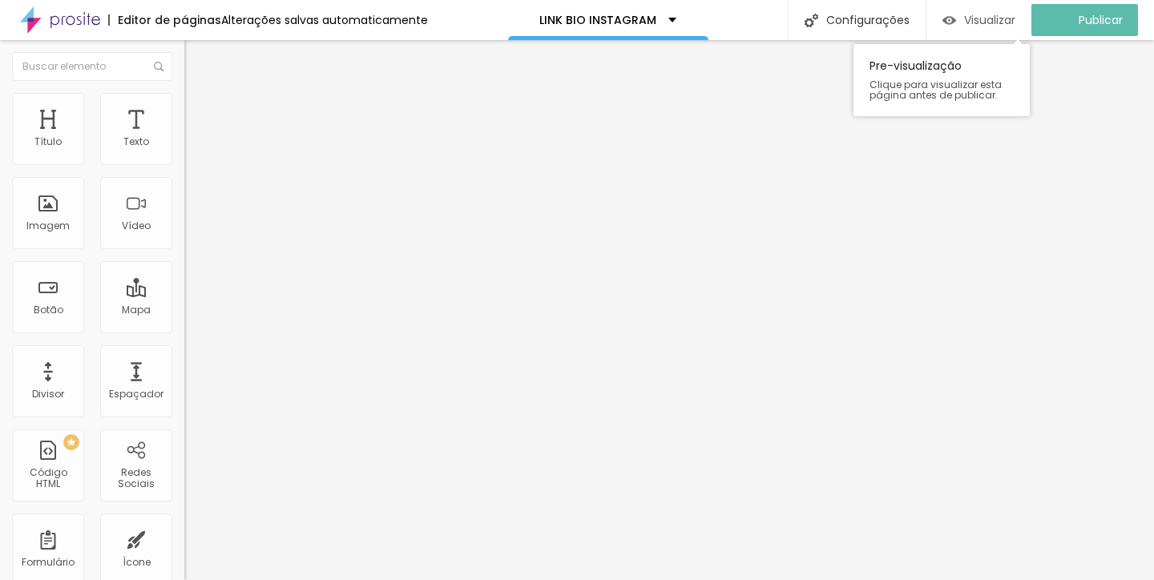
click at [997, 17] on span "Visualizar" at bounding box center [989, 20] width 51 height 13
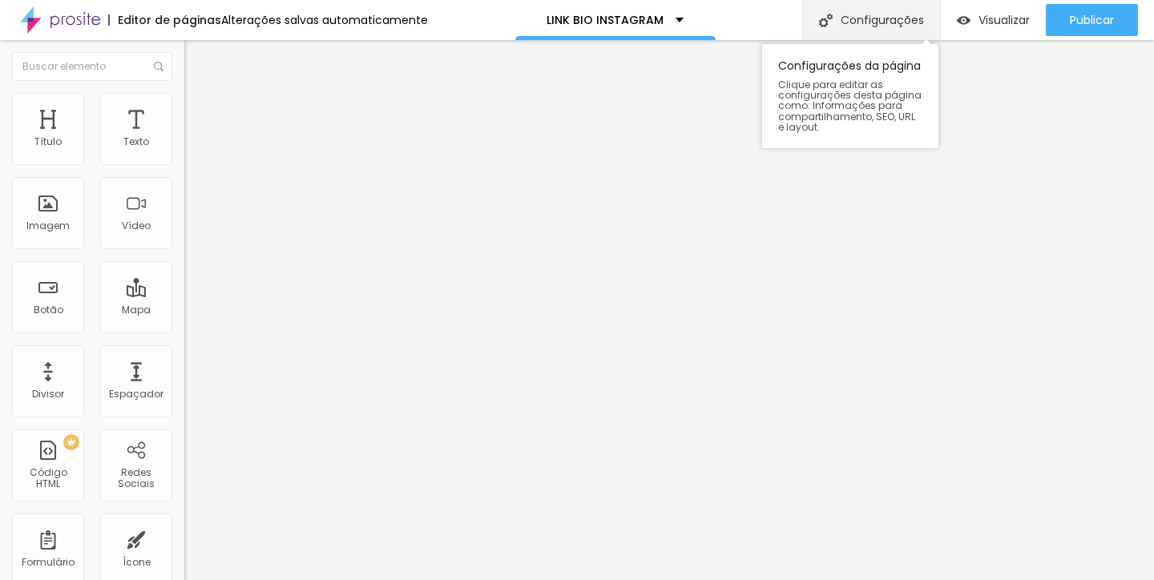
click at [867, 19] on div "Configurações" at bounding box center [872, 20] width 138 height 40
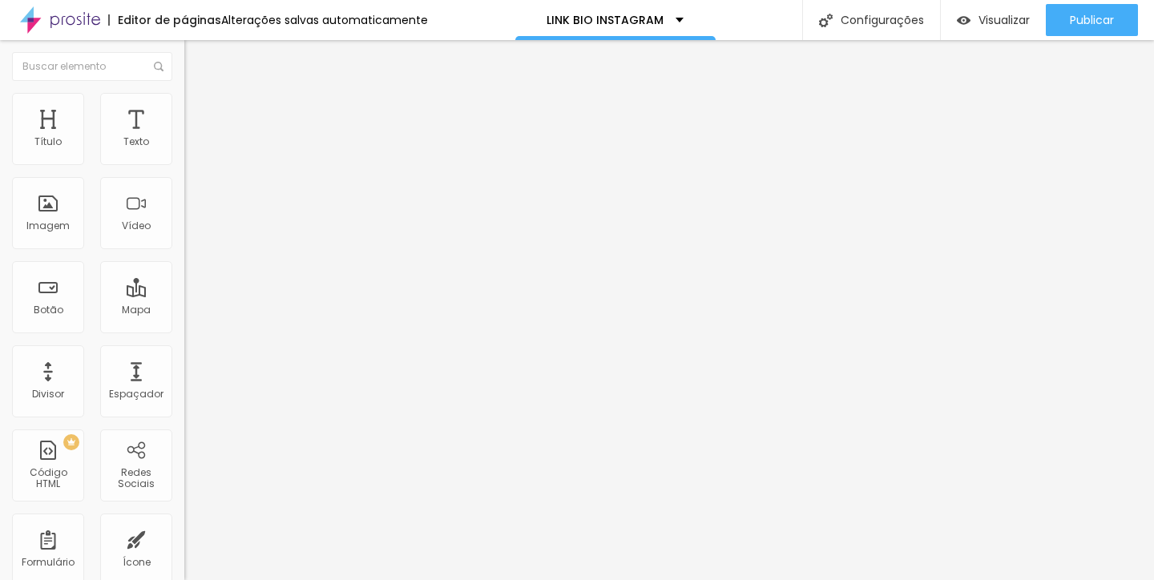
drag, startPoint x: 557, startPoint y: 233, endPoint x: 435, endPoint y: 229, distance: 121.9
type input "/boas-vindas"
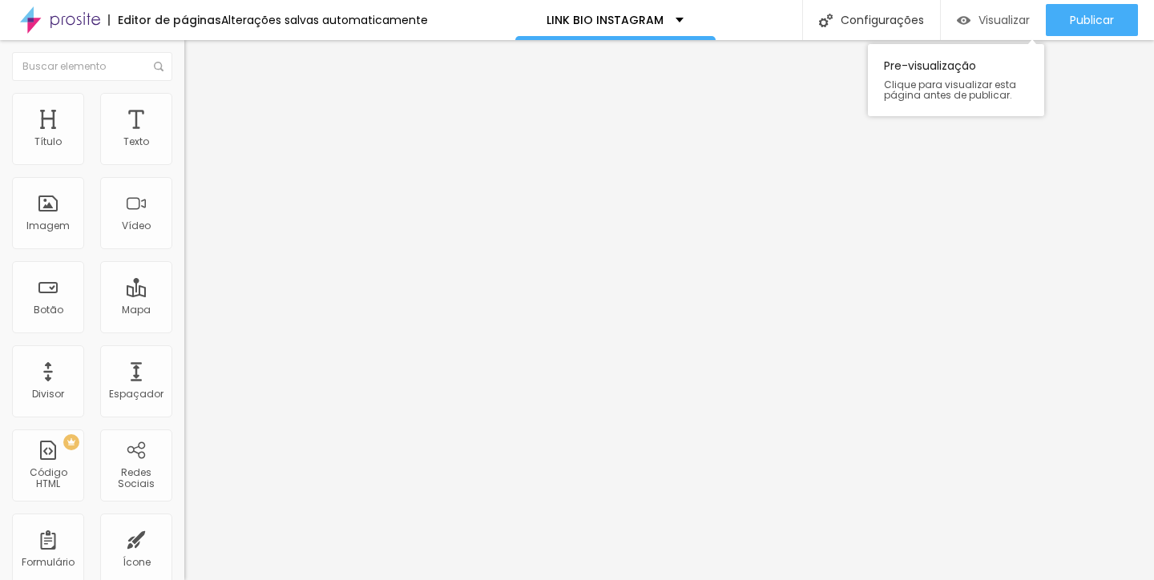
click at [980, 14] on span "Visualizar" at bounding box center [1004, 20] width 51 height 13
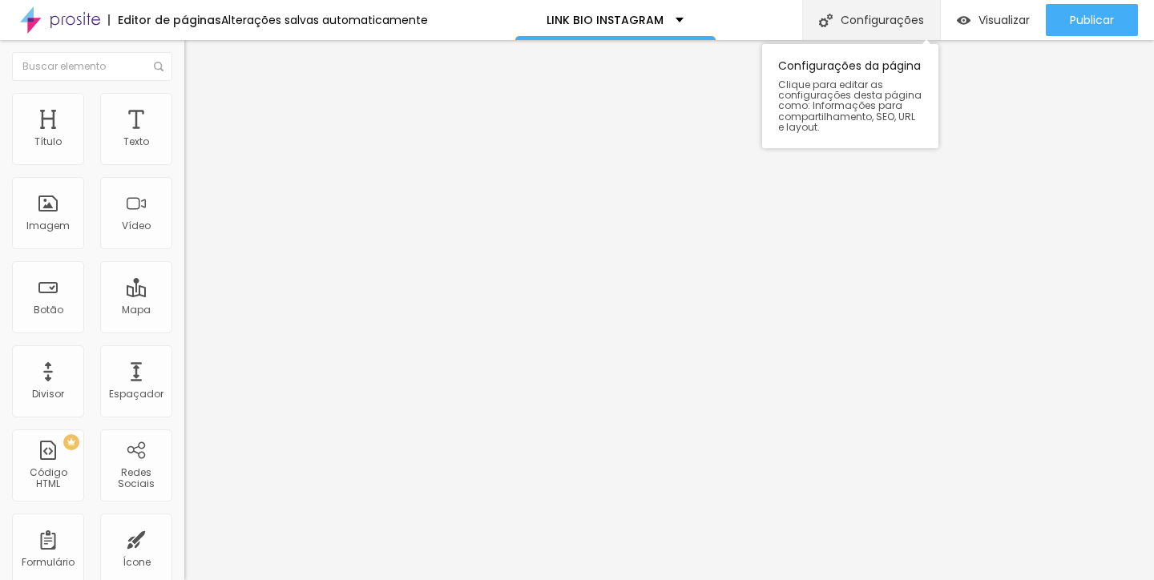
click at [884, 26] on div "Configurações" at bounding box center [872, 20] width 138 height 40
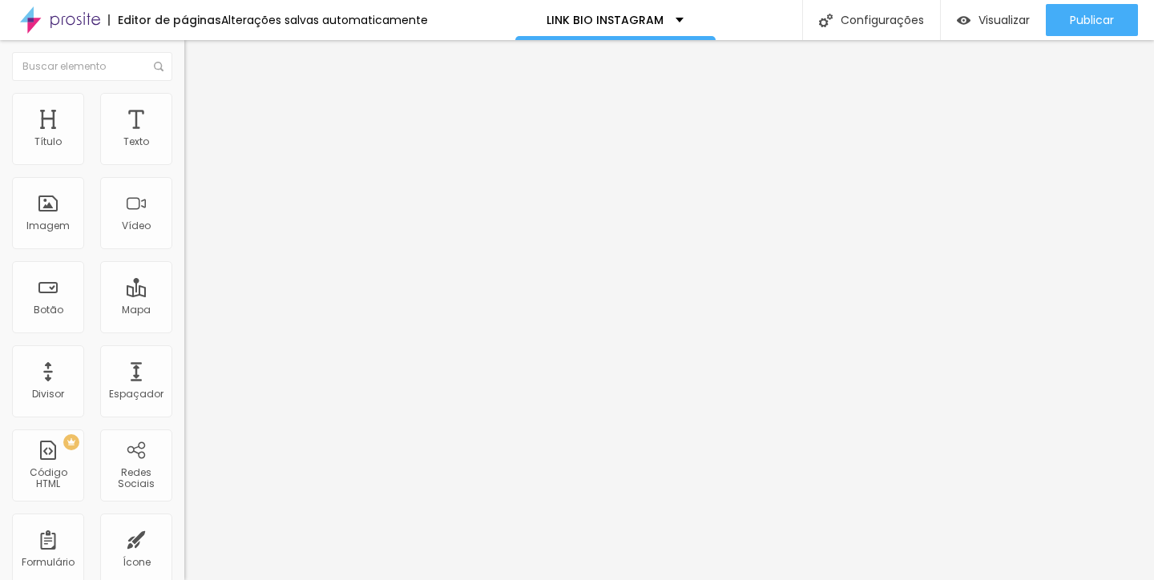
type input "/boas-vindas"
click at [1012, 20] on span "Visualizar" at bounding box center [1004, 20] width 51 height 13
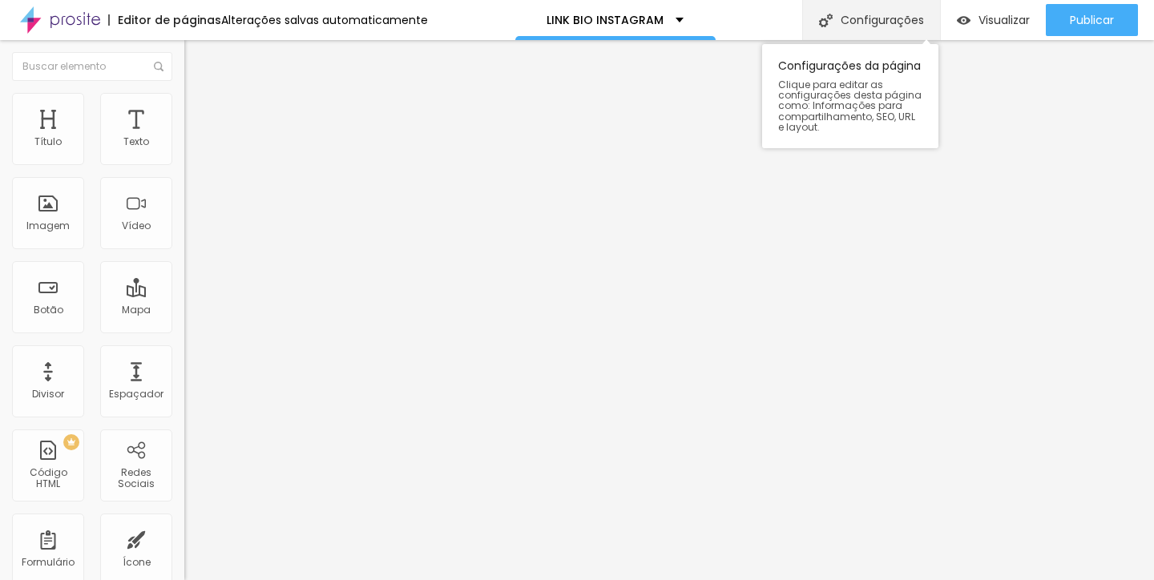
click at [903, 28] on div "Configurações" at bounding box center [872, 20] width 138 height 40
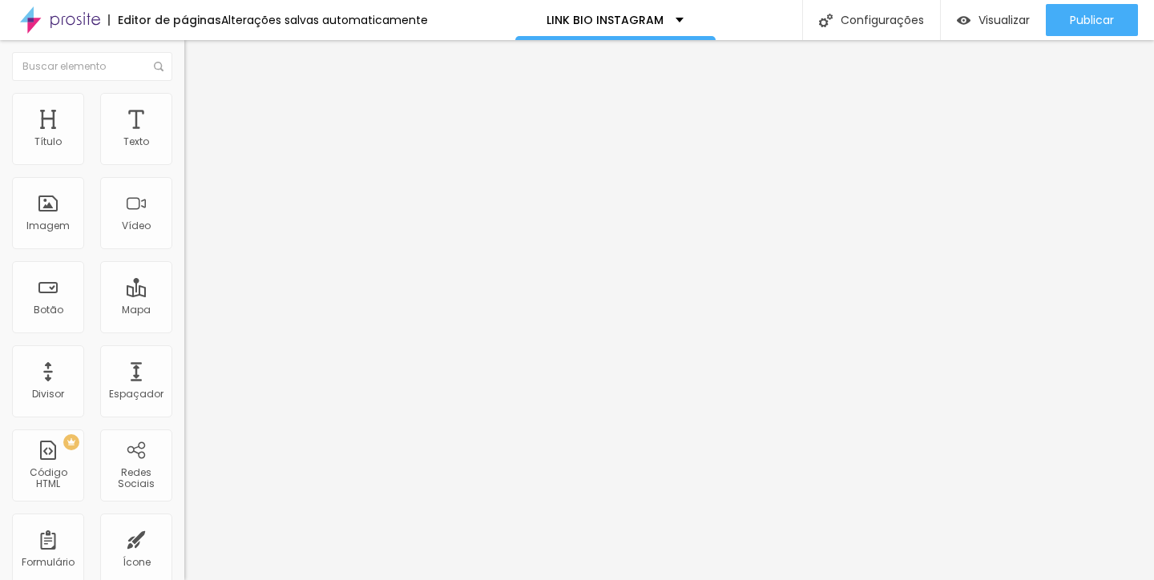
type input "BOAS VINDAS"
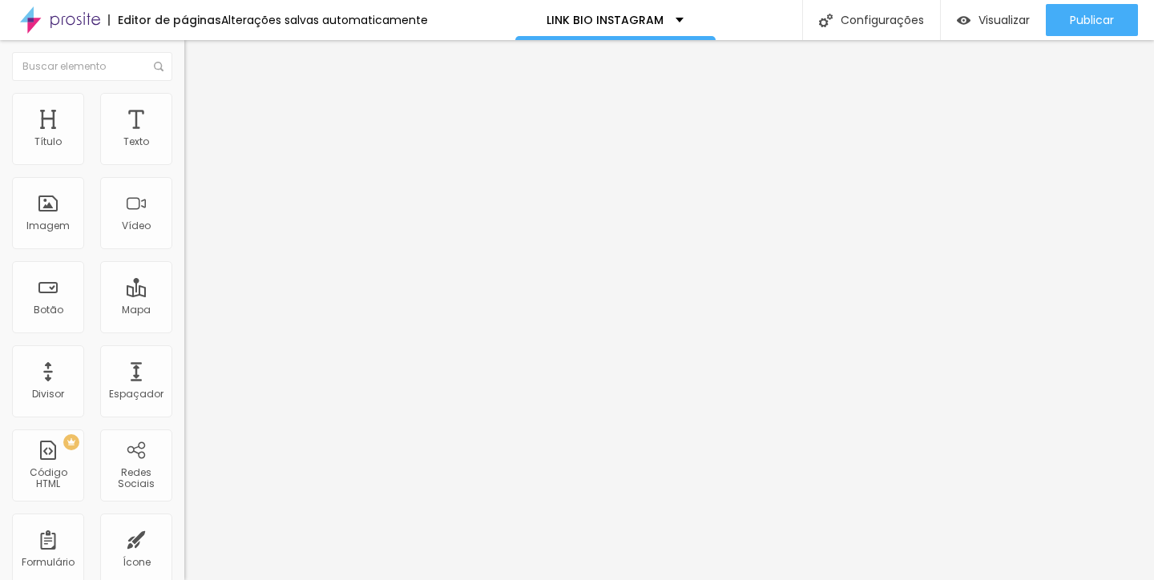
type input "/boas-vindas"
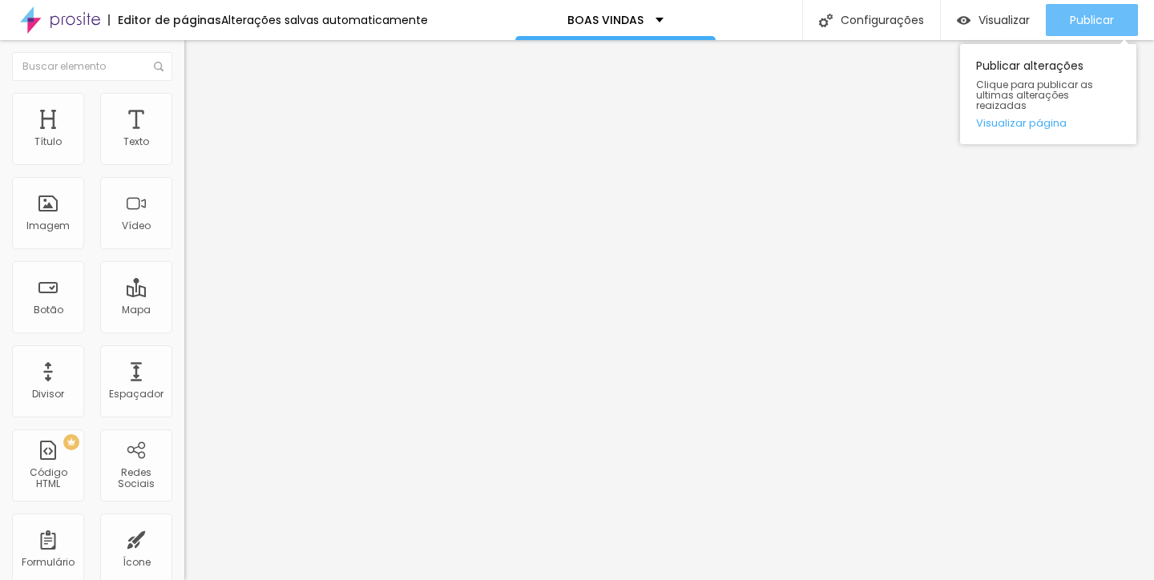
click at [1099, 22] on span "Publicar" at bounding box center [1092, 20] width 44 height 13
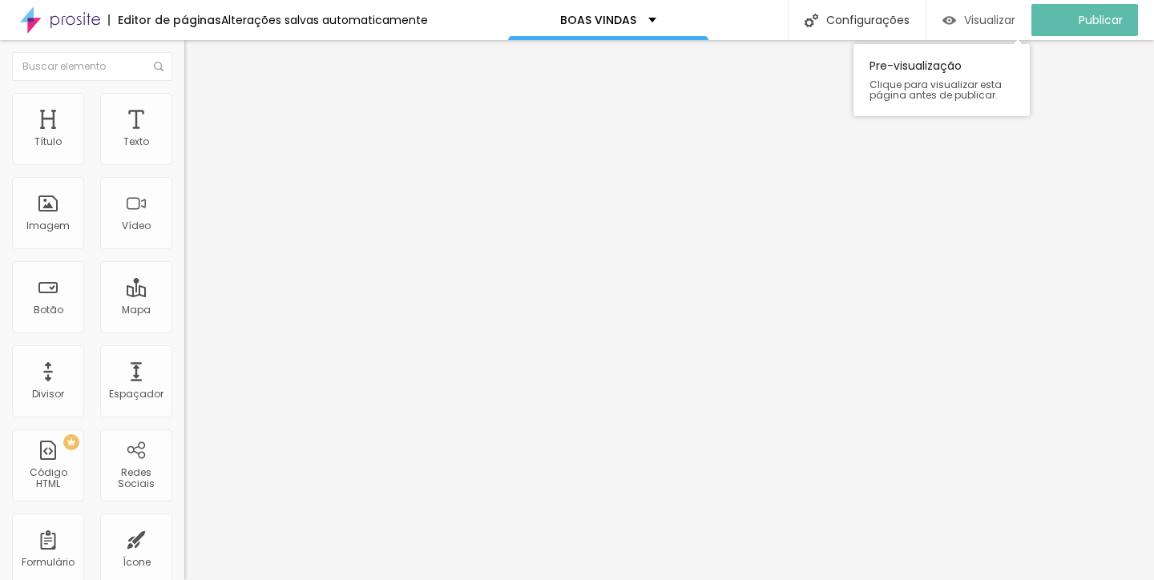
click at [1013, 22] on span "Visualizar" at bounding box center [989, 20] width 51 height 13
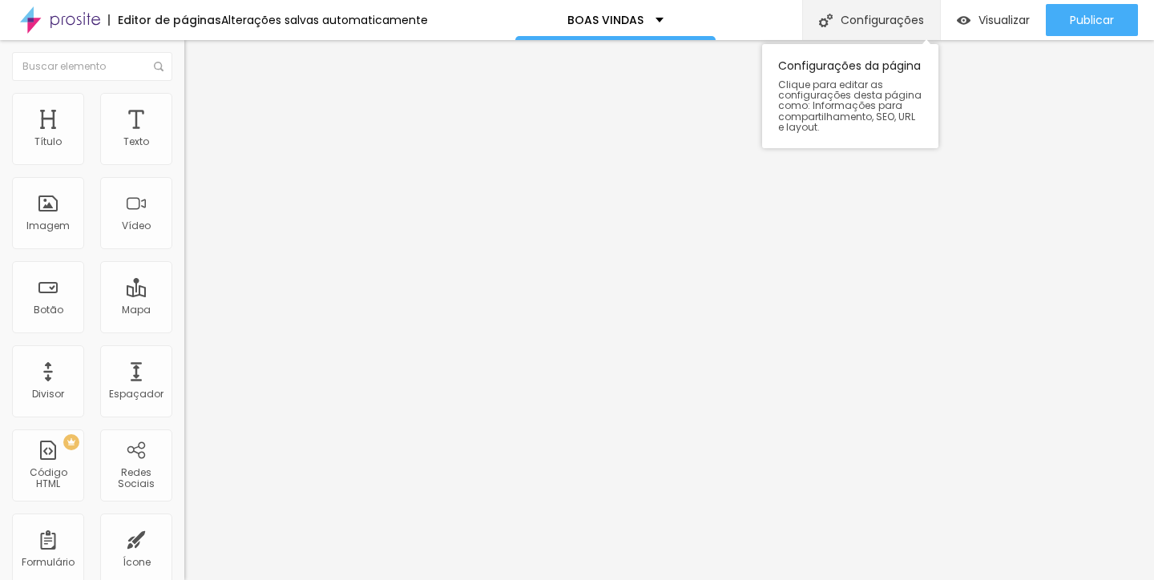
click at [862, 14] on div "Configurações" at bounding box center [872, 20] width 138 height 40
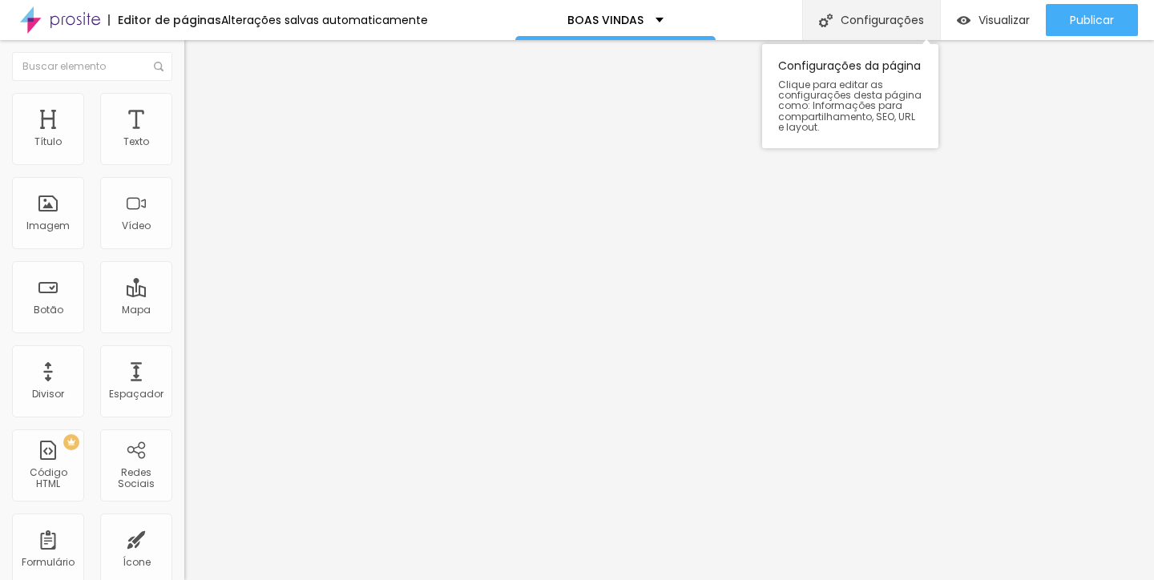
click at [863, 30] on div "Configurações" at bounding box center [872, 20] width 138 height 40
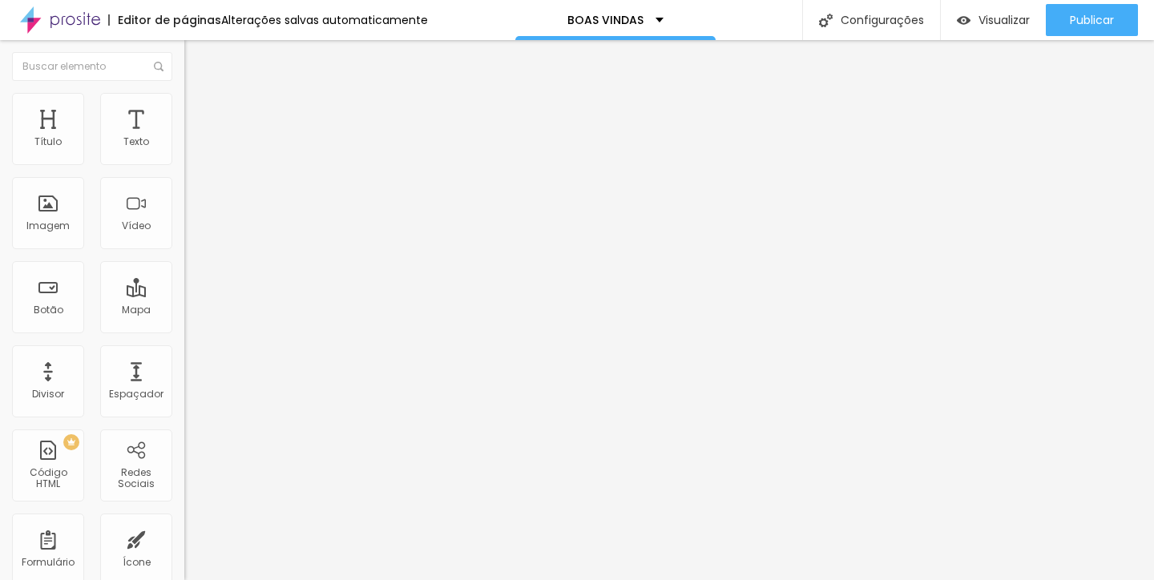
type input "/boas-vindas"
click at [996, 24] on span "Visualizar" at bounding box center [1004, 20] width 51 height 13
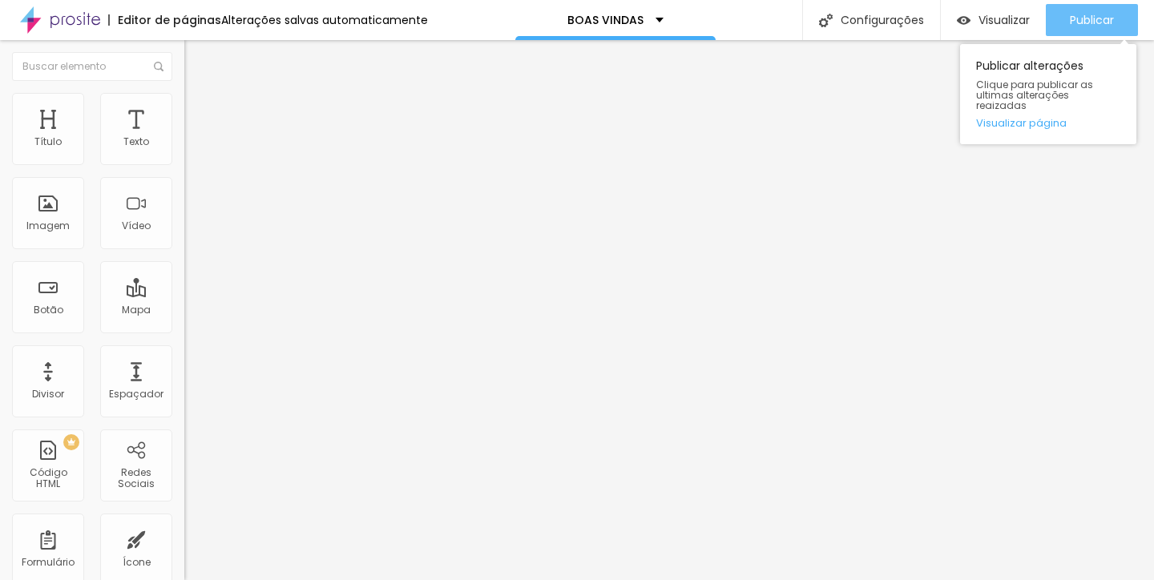
click at [1094, 21] on span "Publicar" at bounding box center [1092, 20] width 44 height 13
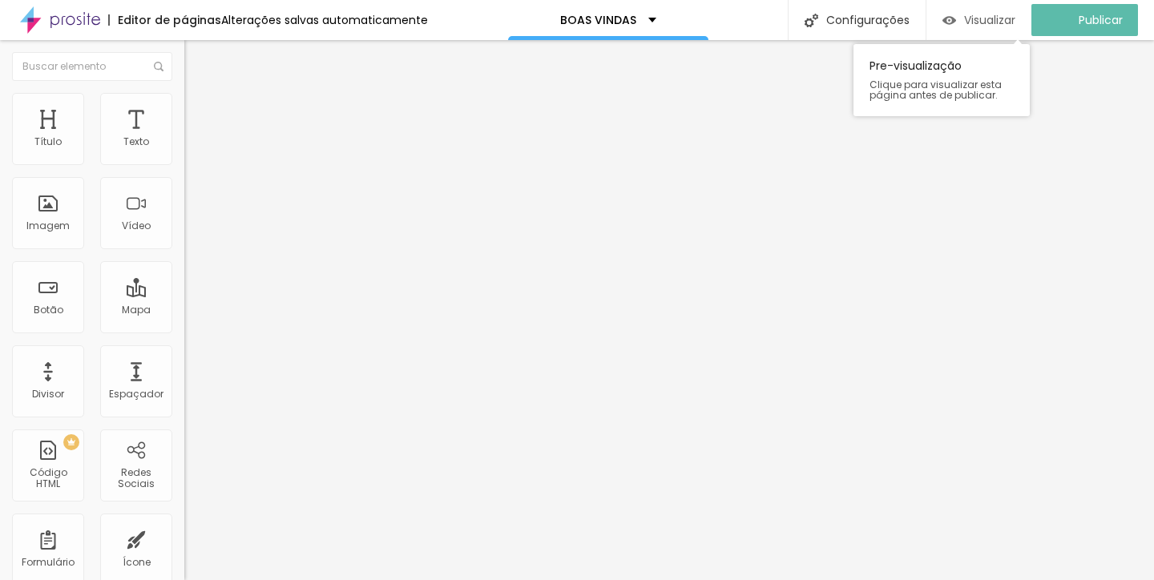
click at [1014, 22] on span "Visualizar" at bounding box center [989, 20] width 51 height 13
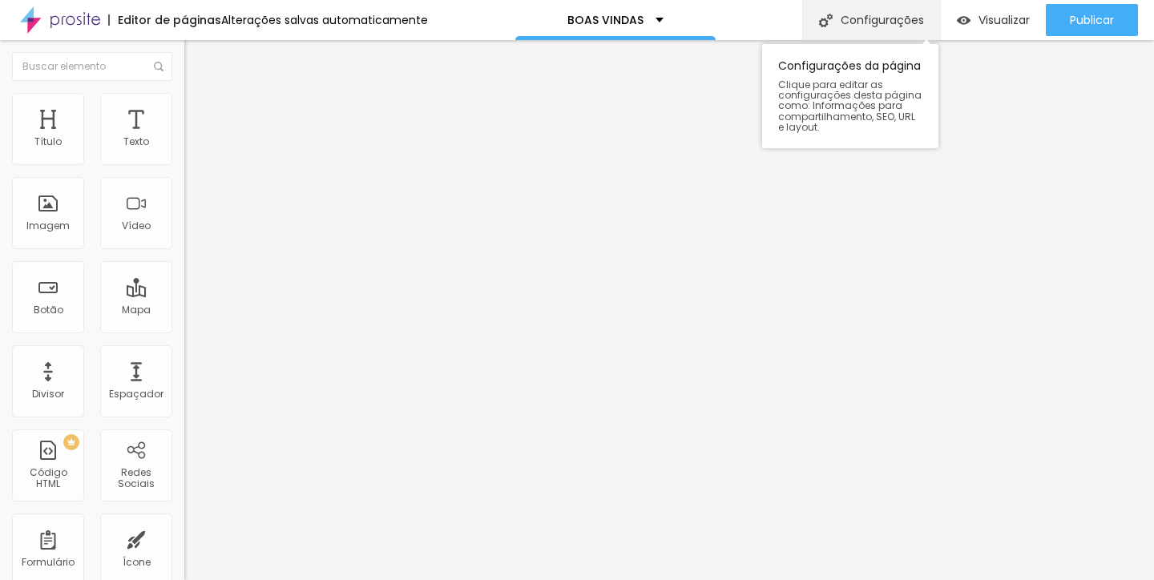
click at [904, 21] on div "Configurações" at bounding box center [872, 20] width 138 height 40
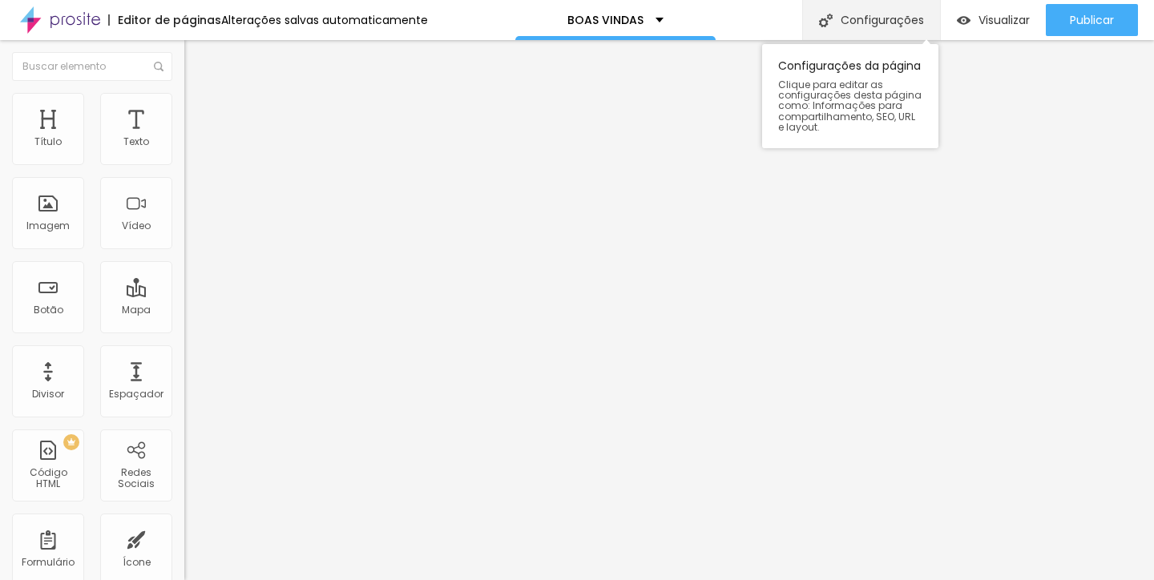
click at [873, 25] on div "Configurações" at bounding box center [872, 20] width 138 height 40
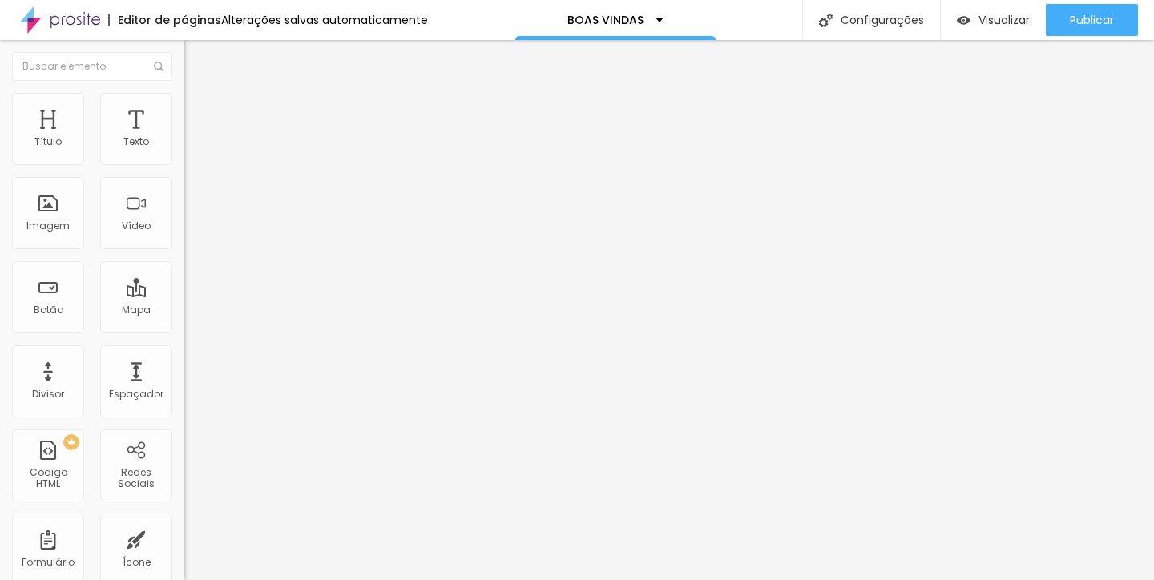
type input "/boas-vindas"
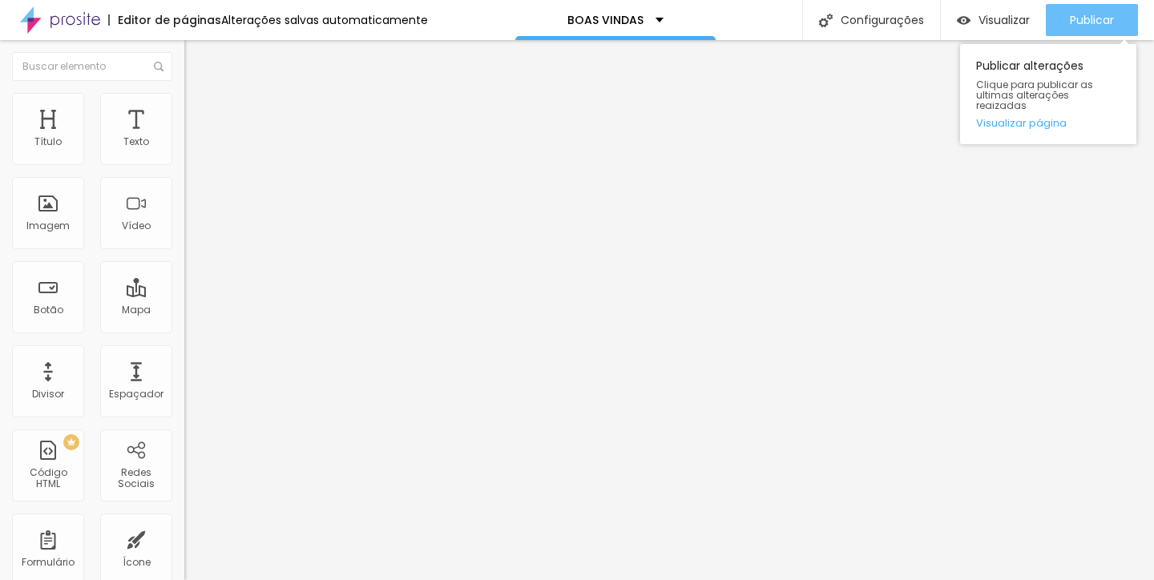
click at [1110, 26] on span "Publicar" at bounding box center [1092, 20] width 44 height 13
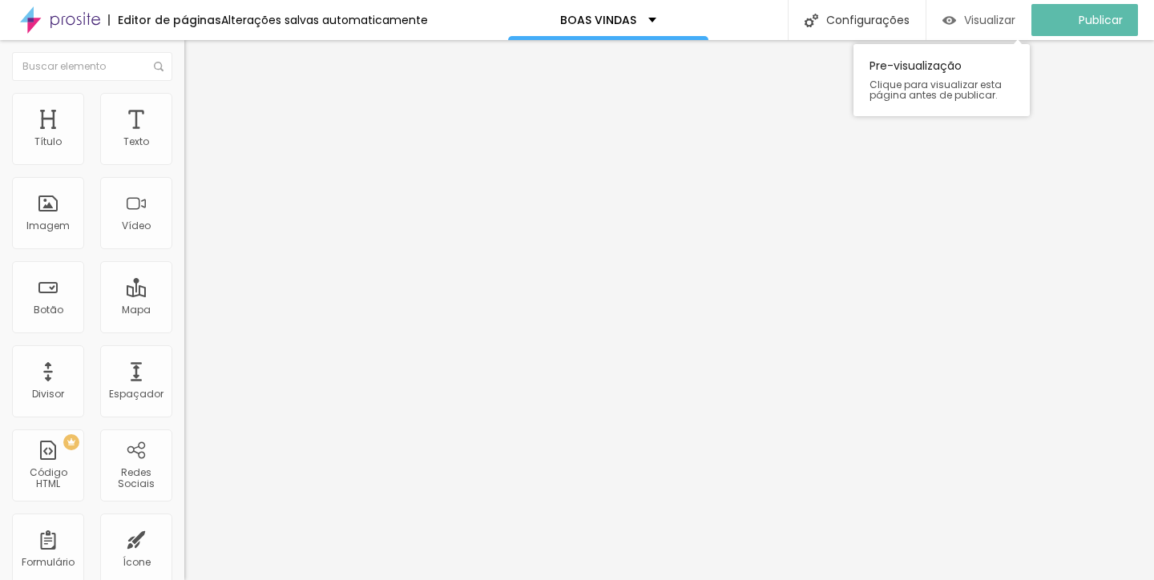
click at [1014, 23] on span "Visualizar" at bounding box center [989, 20] width 51 height 13
